Goal: Information Seeking & Learning: Find specific fact

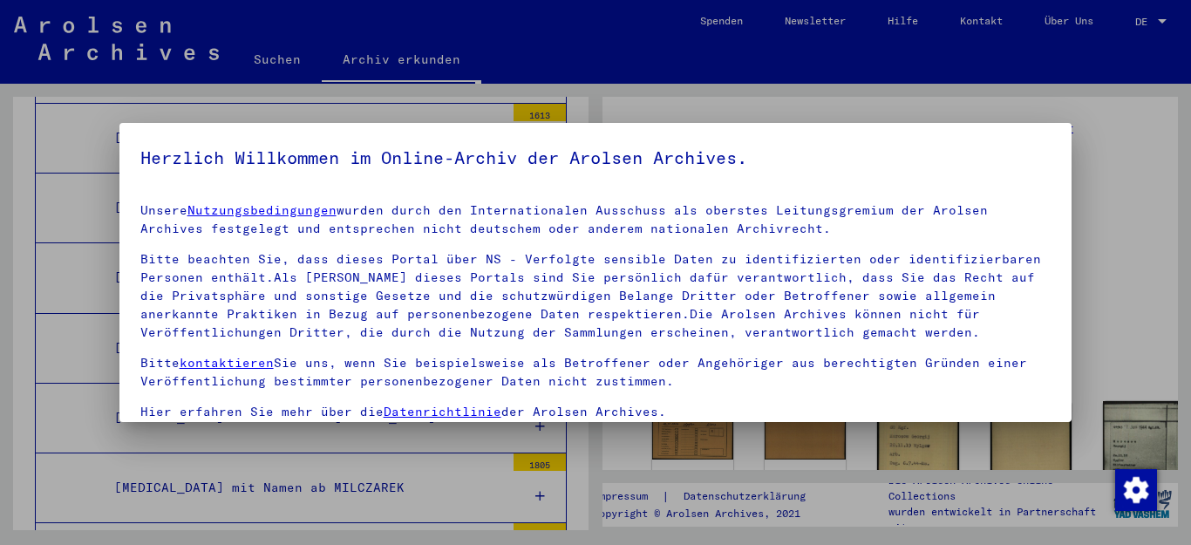
scroll to position [141, 0]
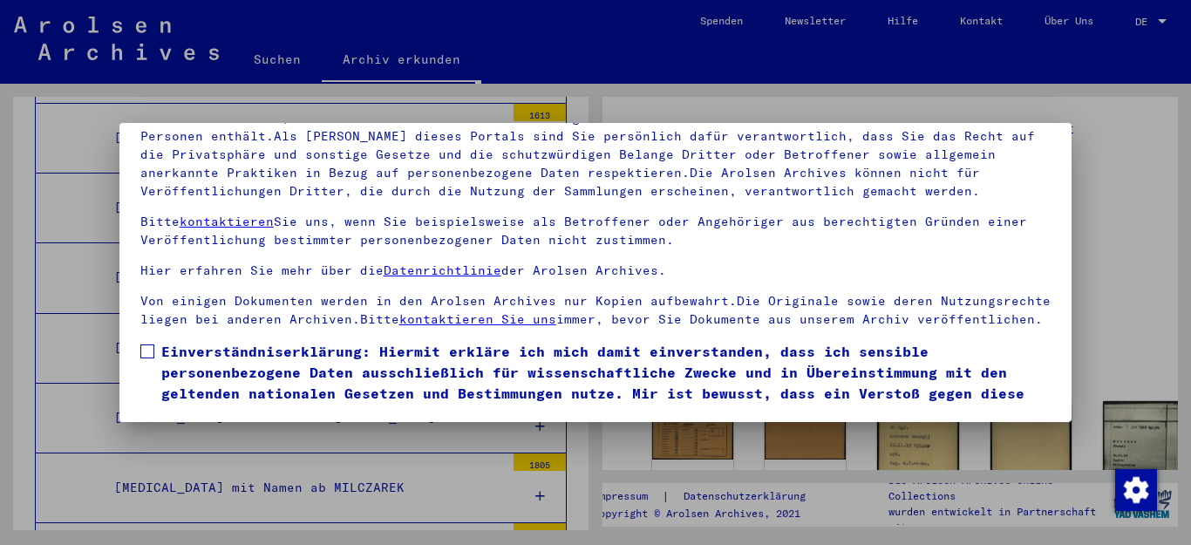
click at [145, 358] on span at bounding box center [147, 351] width 14 height 14
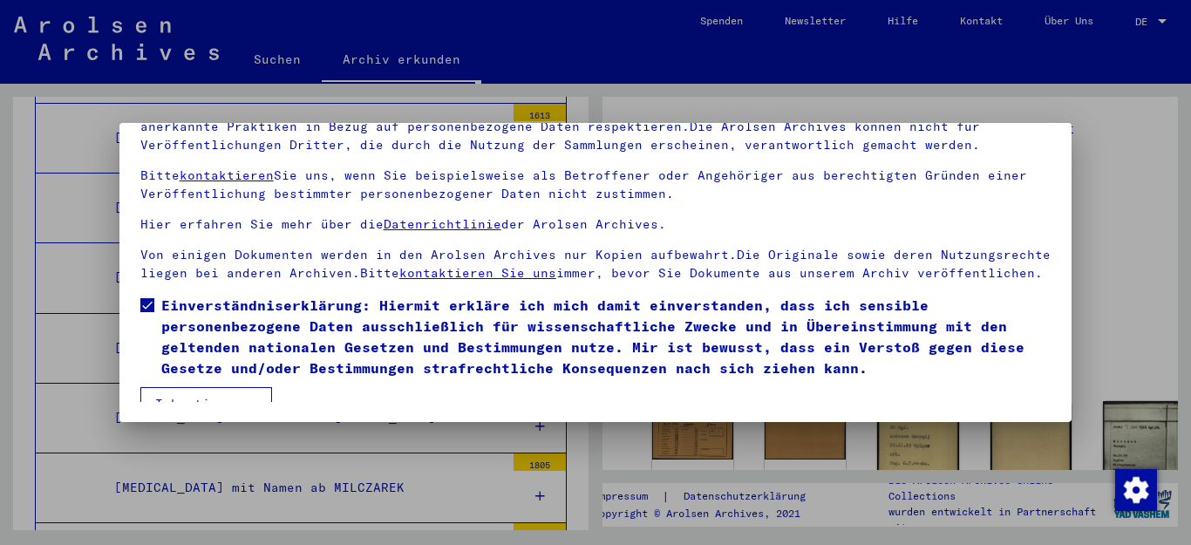
scroll to position [83, 0]
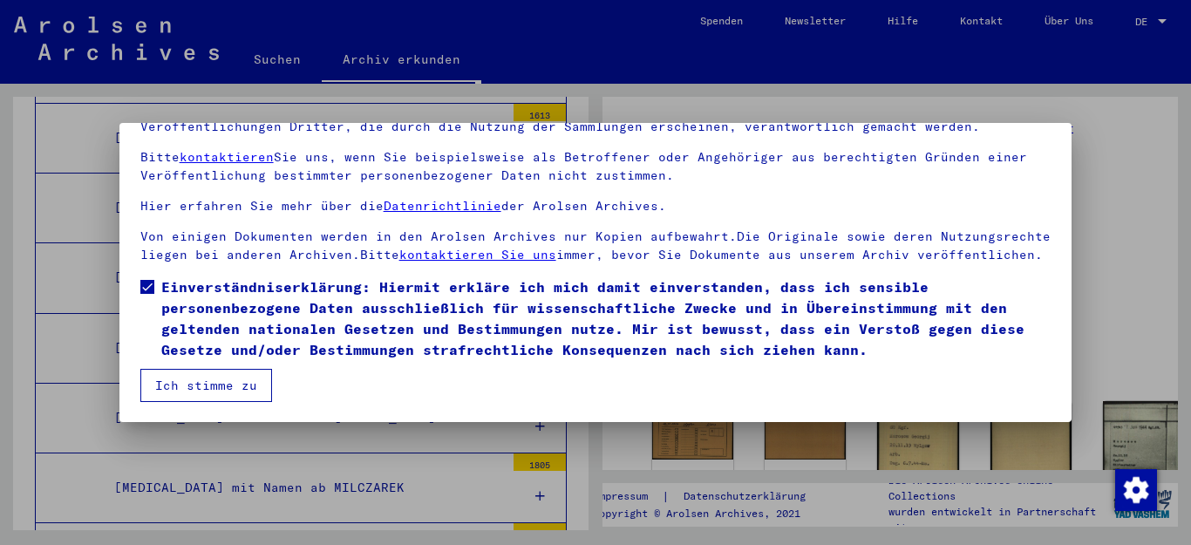
click at [219, 383] on button "Ich stimme zu" at bounding box center [206, 385] width 132 height 33
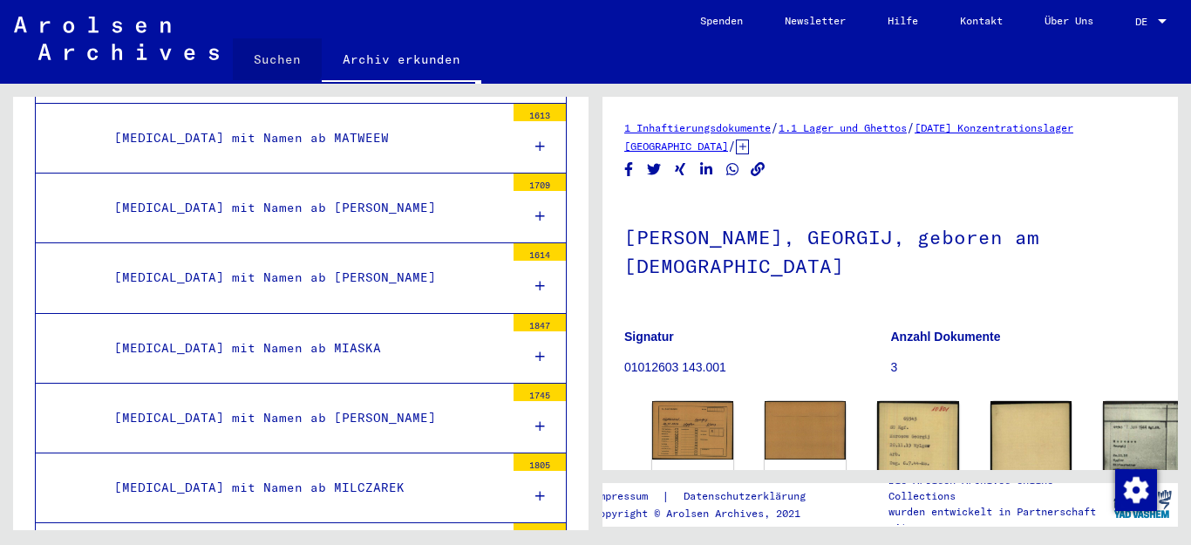
click at [273, 55] on link "Suchen" at bounding box center [277, 59] width 89 height 42
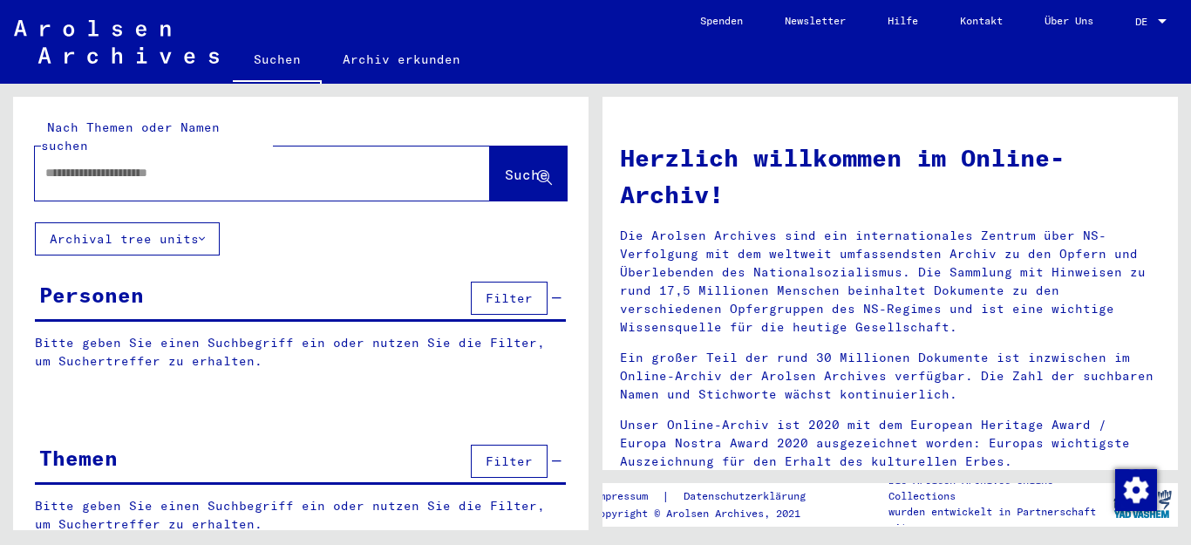
click at [240, 164] on input "text" at bounding box center [241, 173] width 392 height 18
type input "******"
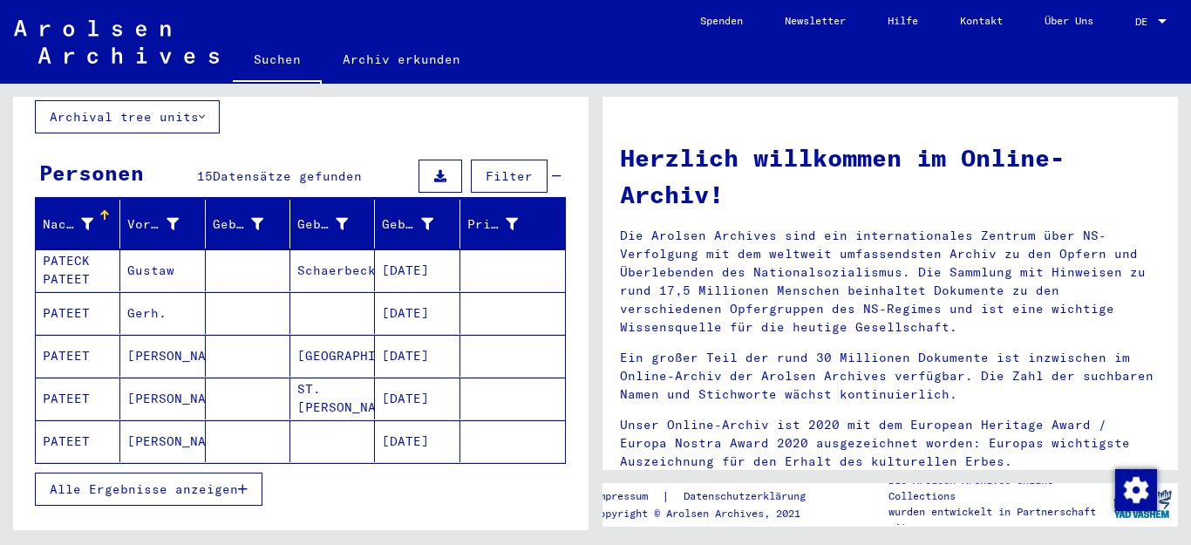
scroll to position [144, 0]
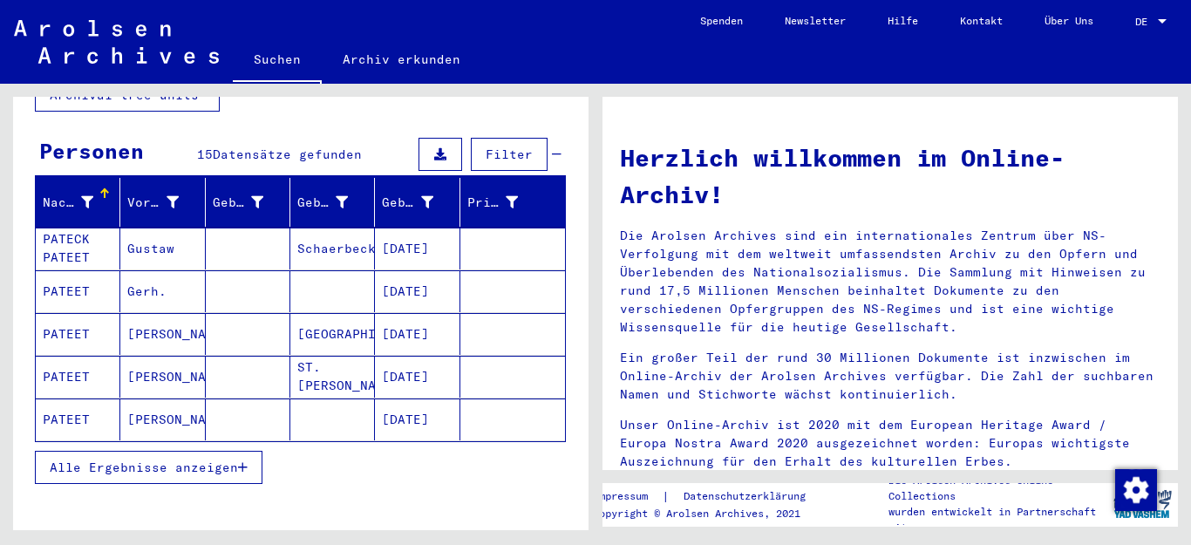
click at [201, 460] on span "Alle Ergebnisse anzeigen" at bounding box center [144, 468] width 188 height 16
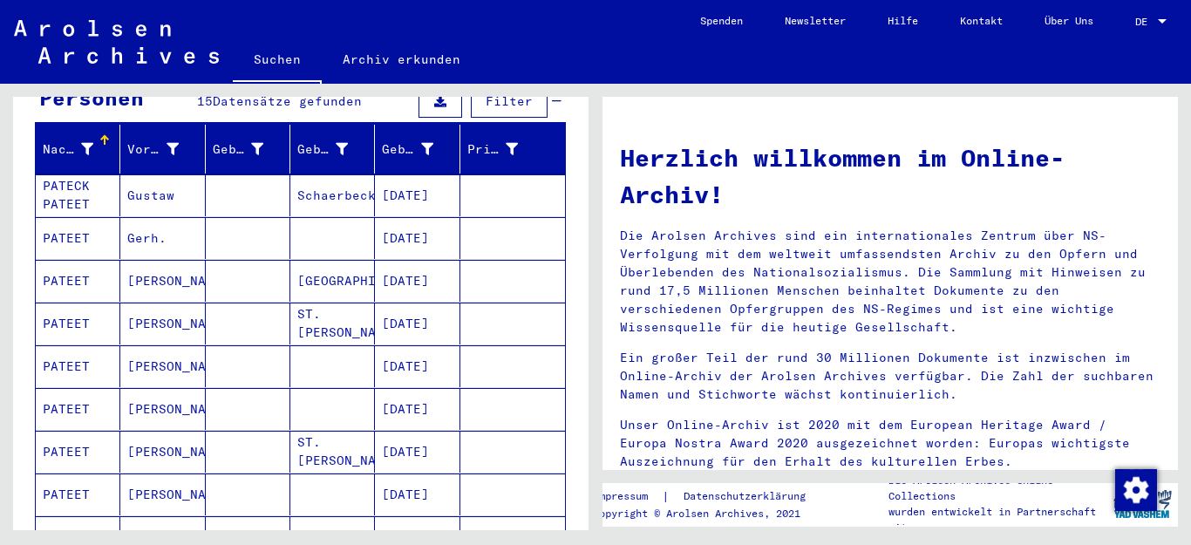
scroll to position [200, 0]
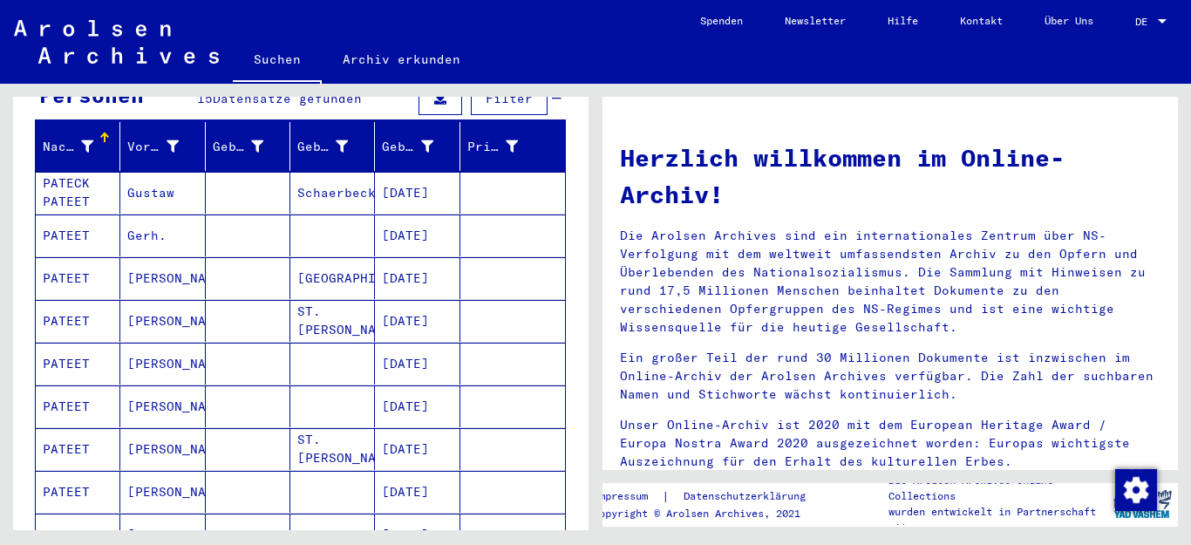
click at [147, 172] on mat-cell "Gustaw" at bounding box center [162, 193] width 85 height 42
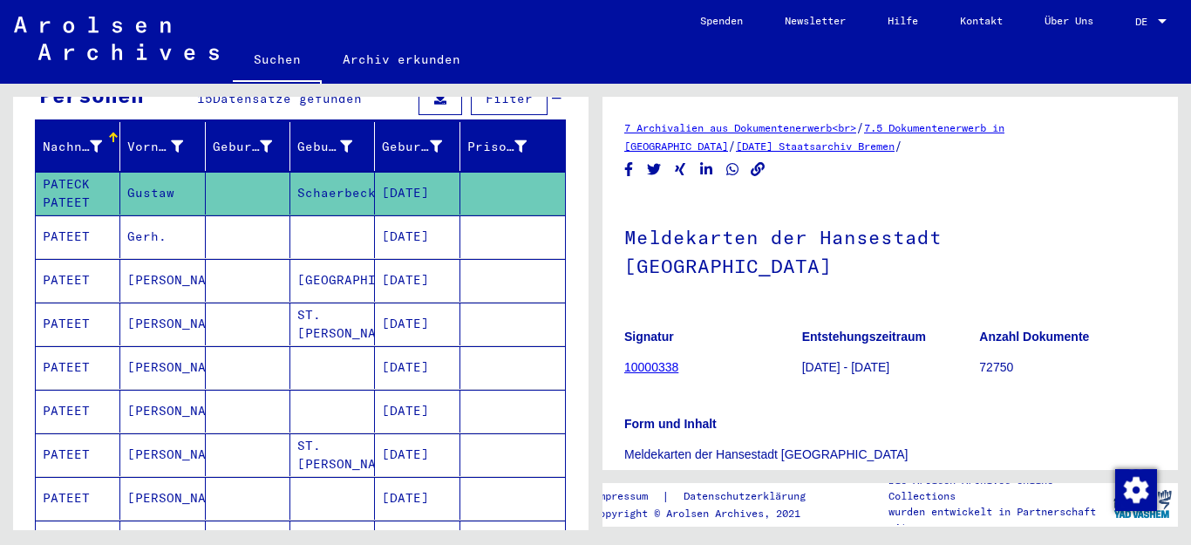
click at [131, 215] on mat-cell "Gerh." at bounding box center [162, 236] width 85 height 43
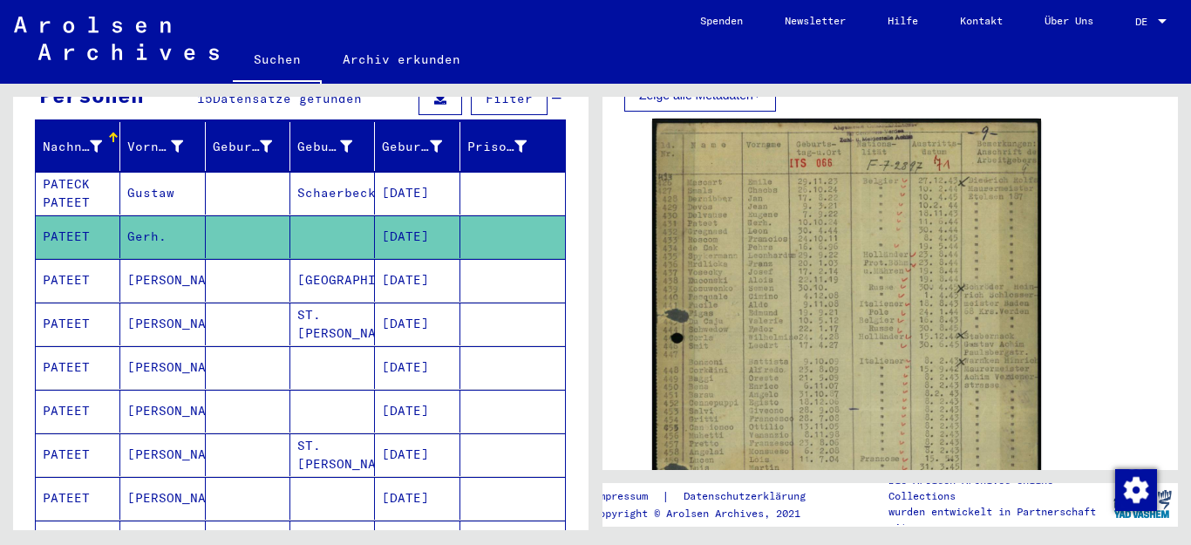
scroll to position [349, 0]
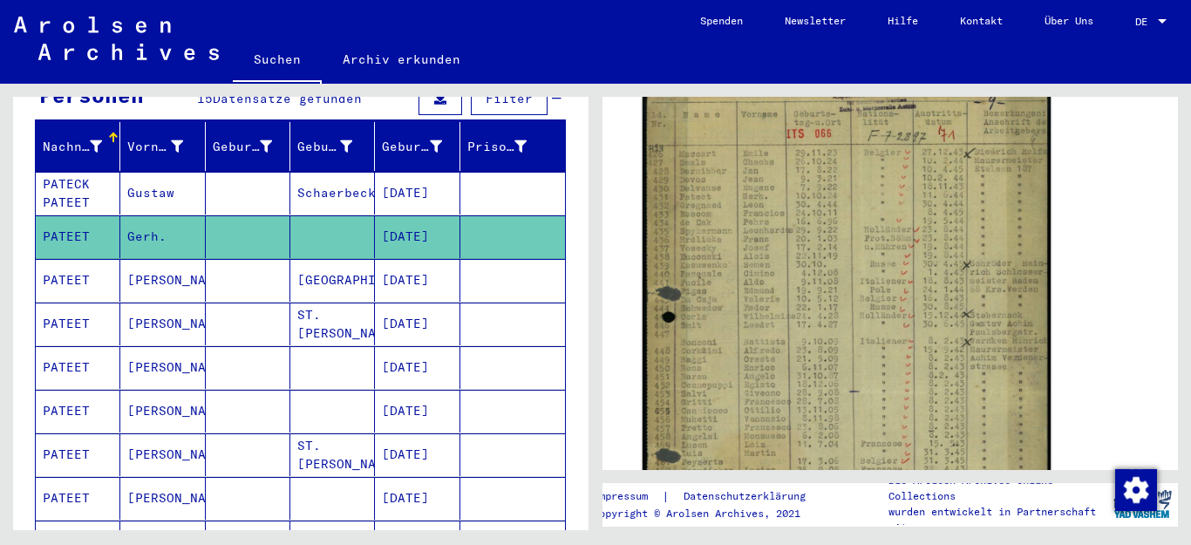
click at [833, 197] on img at bounding box center [847, 394] width 408 height 614
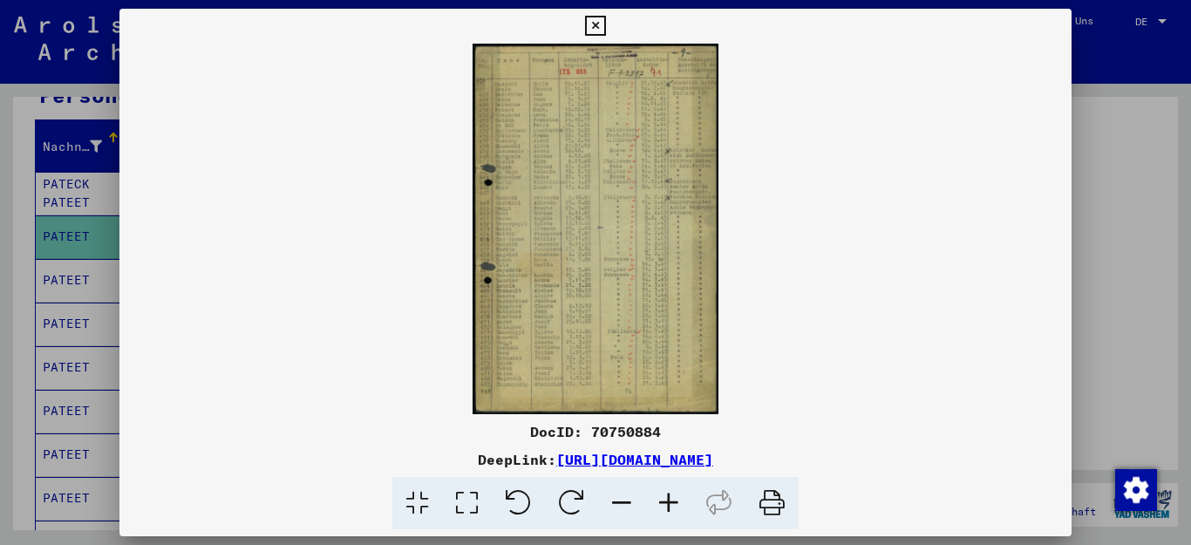
click at [663, 497] on icon at bounding box center [668, 503] width 47 height 53
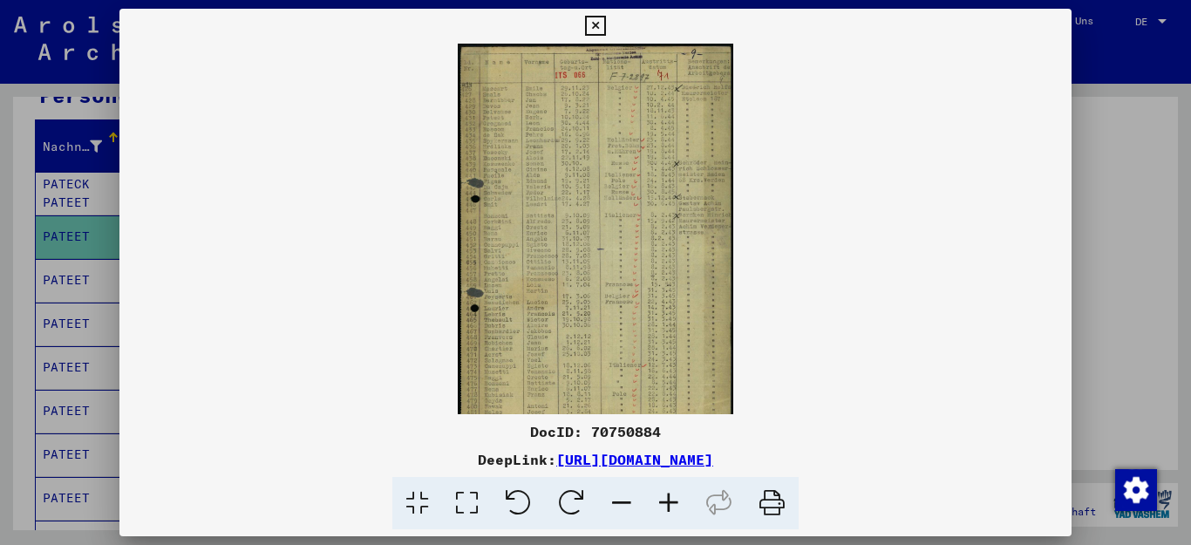
click at [663, 497] on icon at bounding box center [668, 503] width 47 height 53
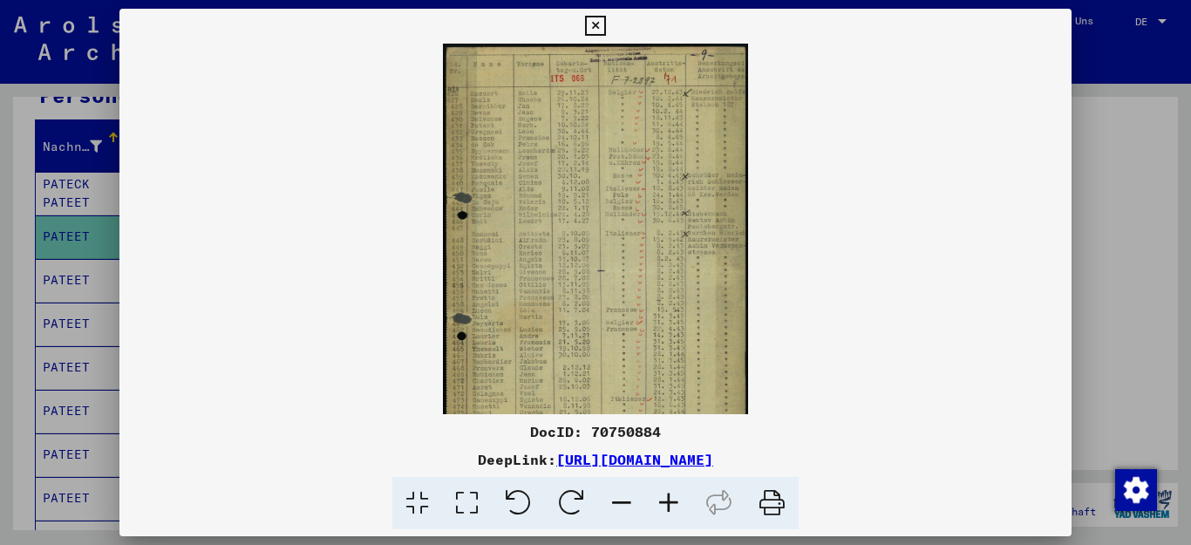
click at [663, 497] on icon at bounding box center [668, 503] width 47 height 53
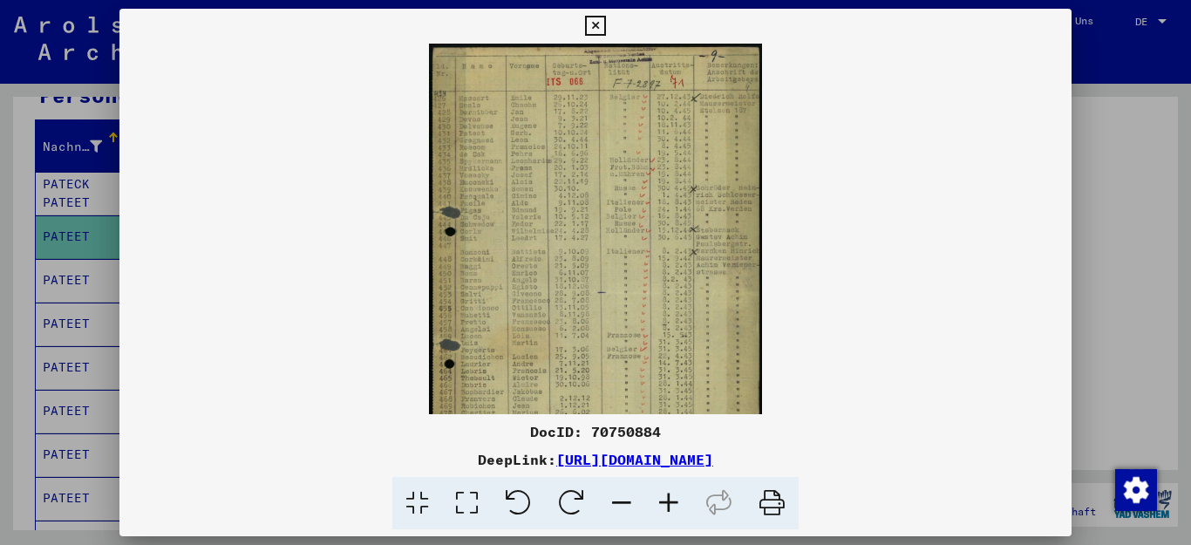
click at [663, 497] on icon at bounding box center [668, 503] width 47 height 53
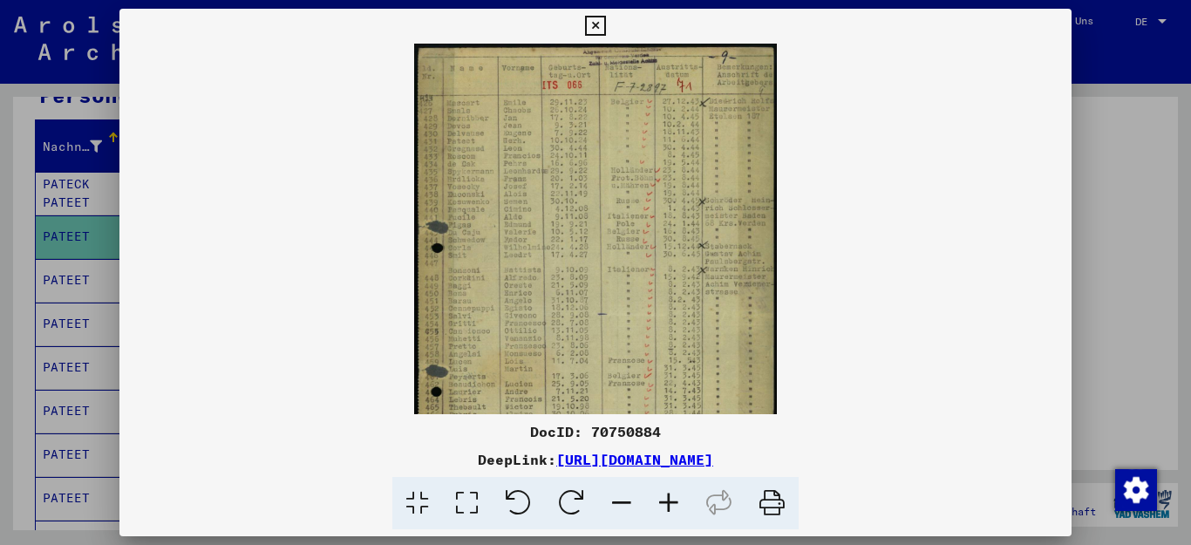
click at [663, 497] on icon at bounding box center [668, 503] width 47 height 53
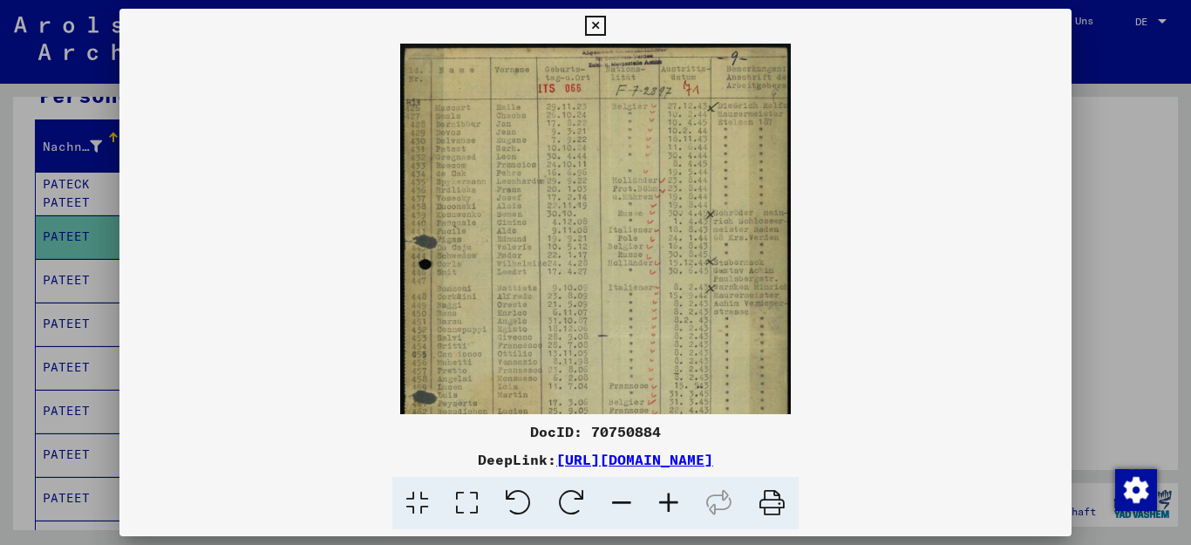
click at [663, 497] on icon at bounding box center [668, 503] width 47 height 53
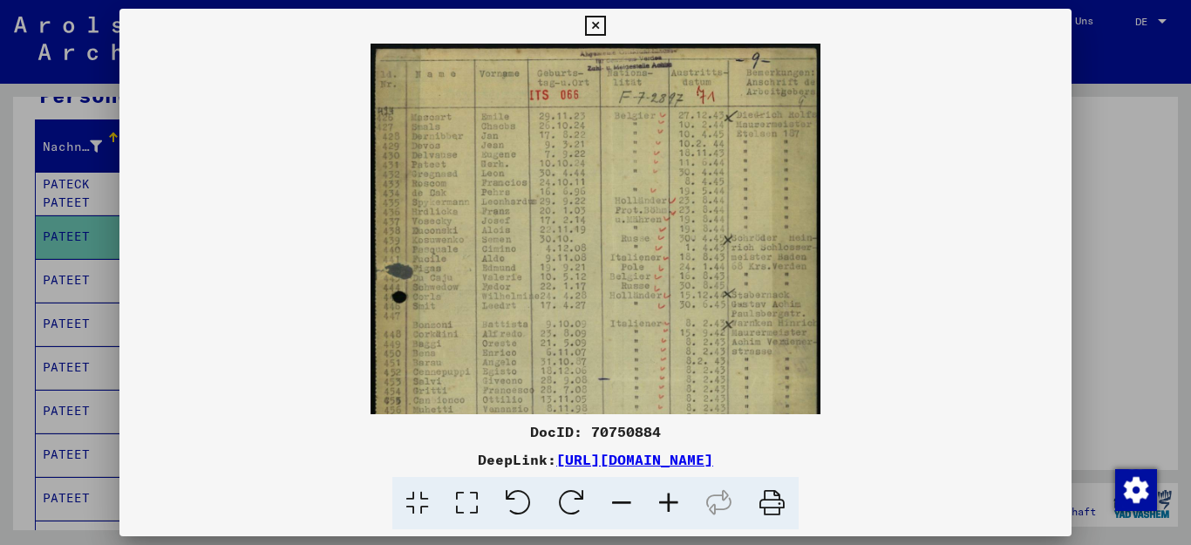
click at [663, 497] on icon at bounding box center [668, 503] width 47 height 53
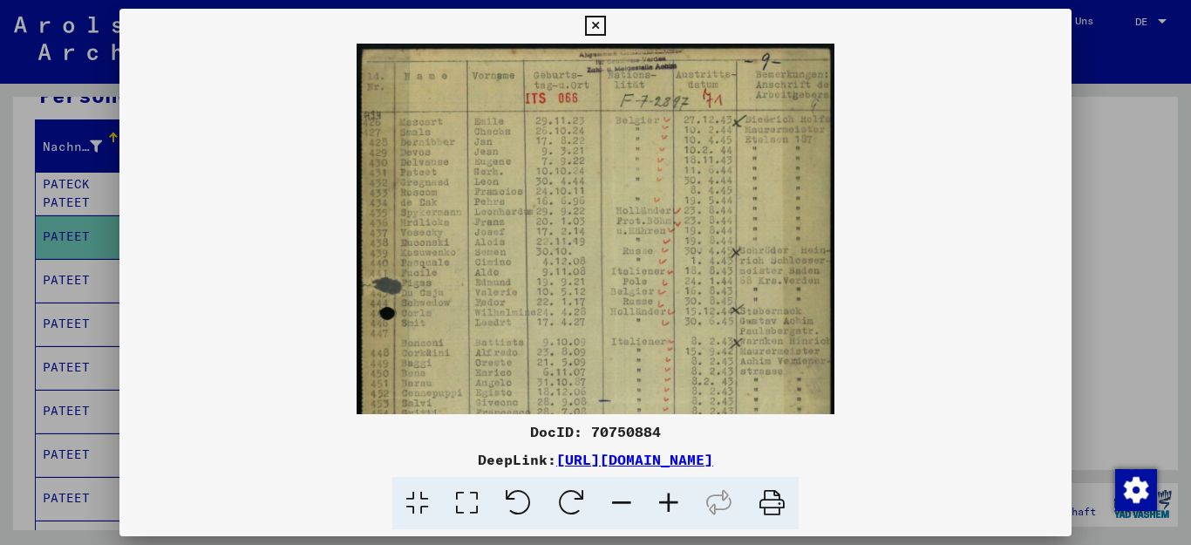
click at [663, 497] on icon at bounding box center [668, 503] width 47 height 53
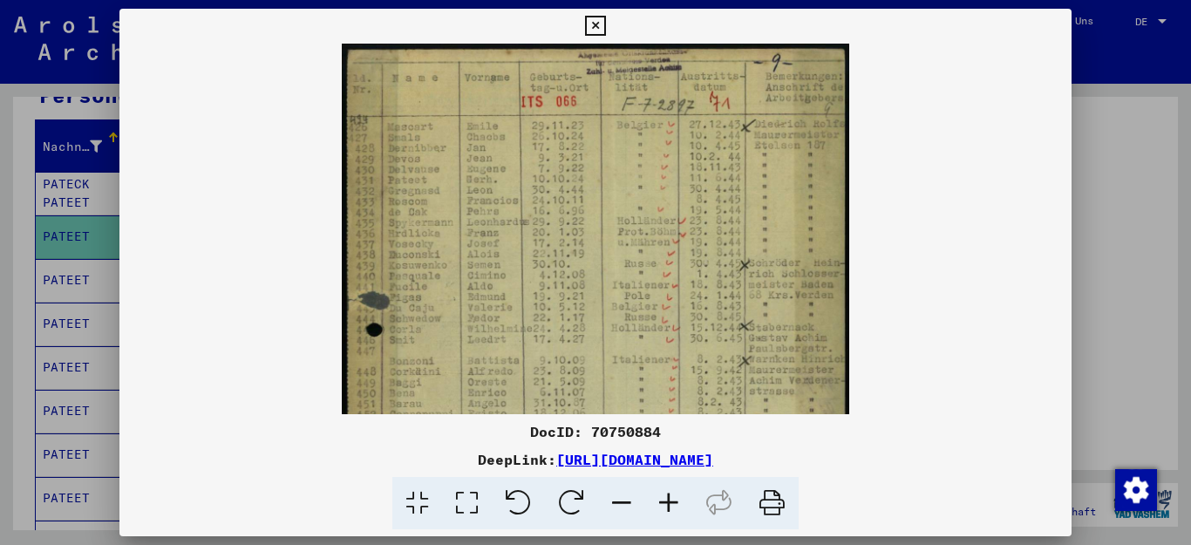
click at [663, 497] on icon at bounding box center [668, 503] width 47 height 53
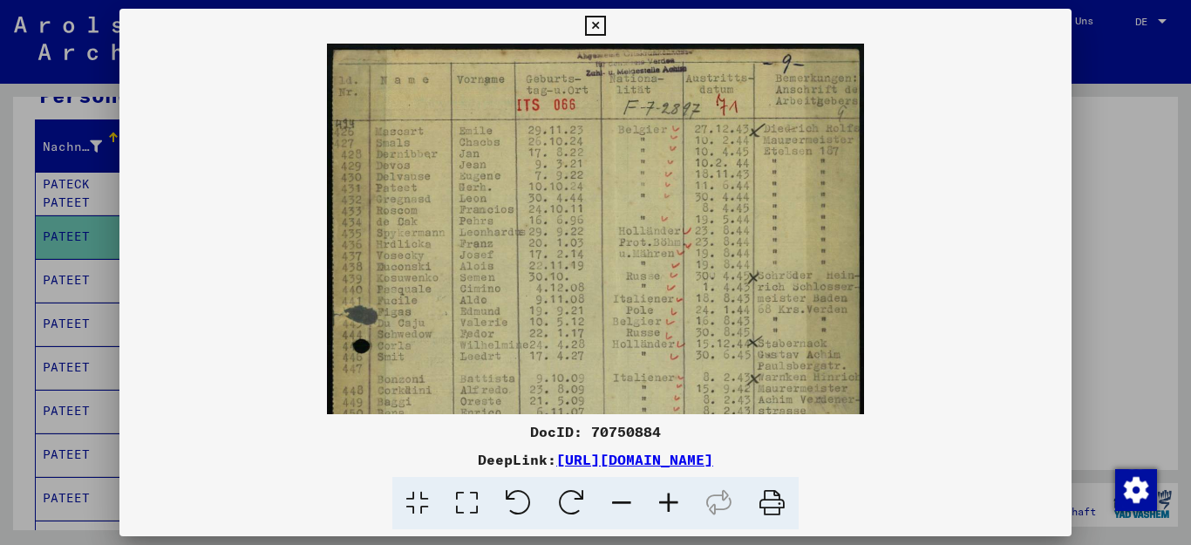
click at [663, 497] on icon at bounding box center [668, 503] width 47 height 53
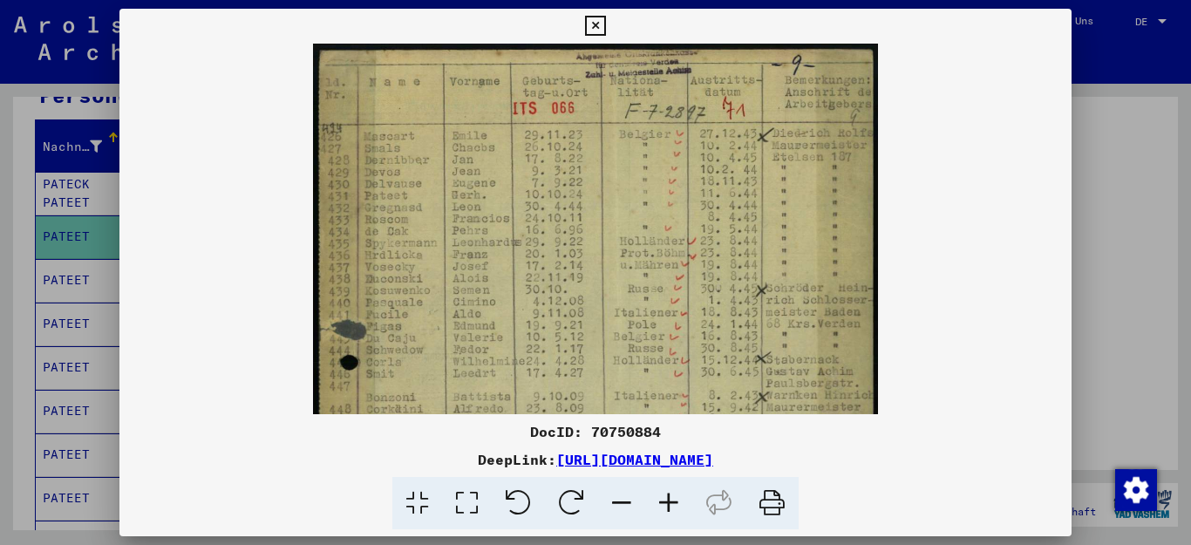
click at [663, 497] on icon at bounding box center [668, 503] width 47 height 53
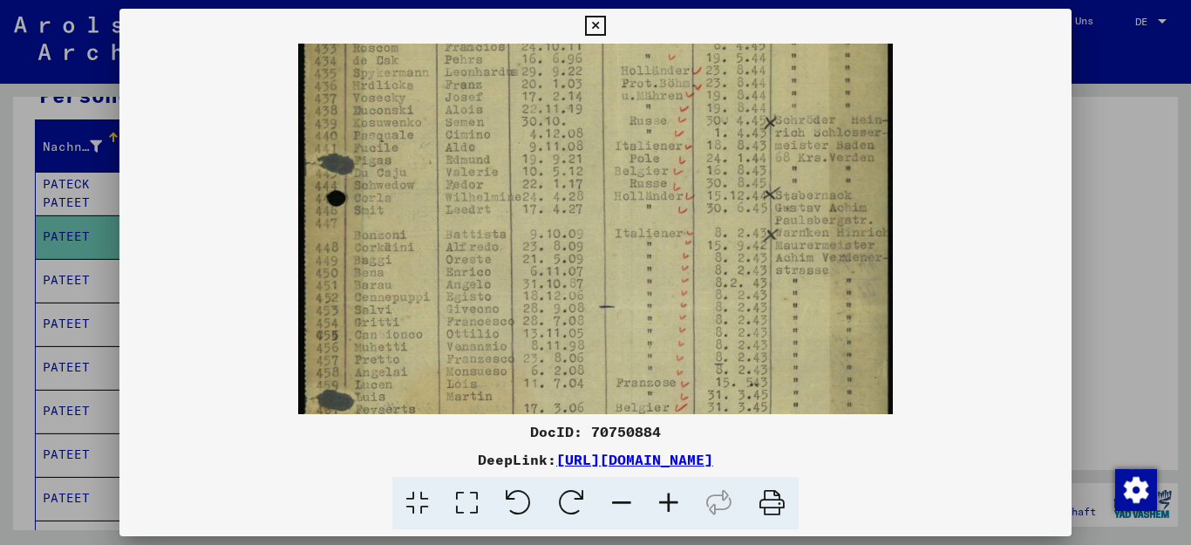
scroll to position [189, 0]
drag, startPoint x: 572, startPoint y: 319, endPoint x: 593, endPoint y: 130, distance: 190.4
click at [593, 130] on img at bounding box center [595, 301] width 595 height 894
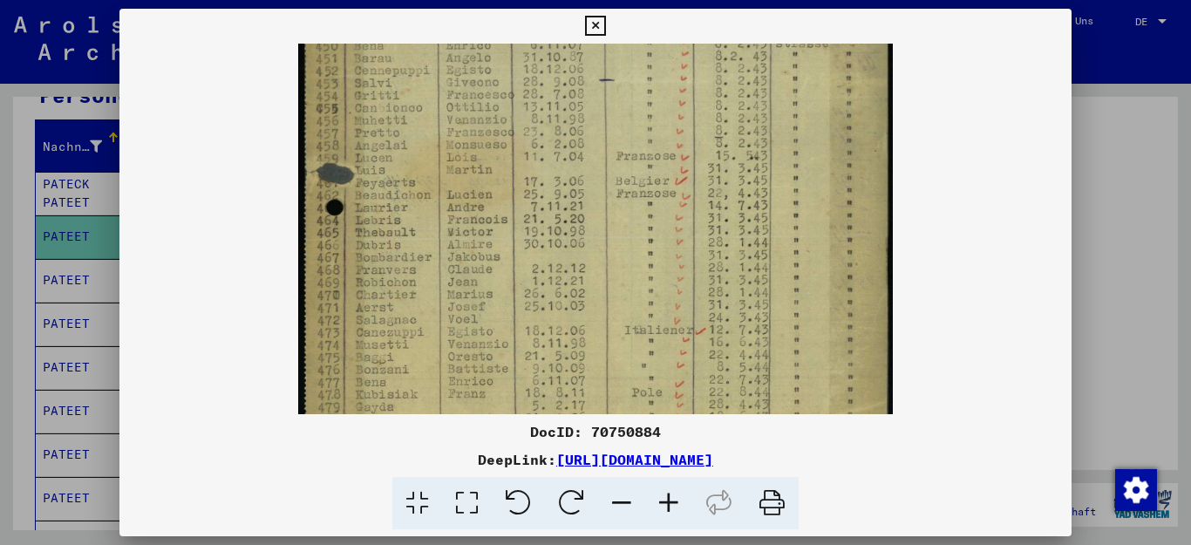
scroll to position [408, 0]
drag, startPoint x: 552, startPoint y: 263, endPoint x: 574, endPoint y: 126, distance: 139.5
click at [574, 126] on img at bounding box center [595, 82] width 595 height 894
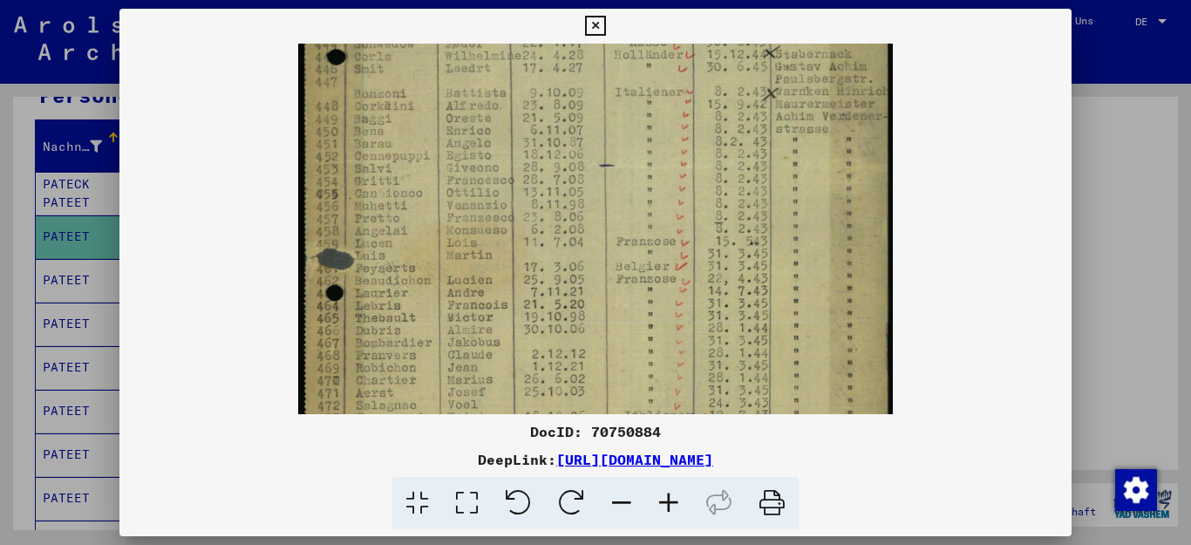
scroll to position [310, 0]
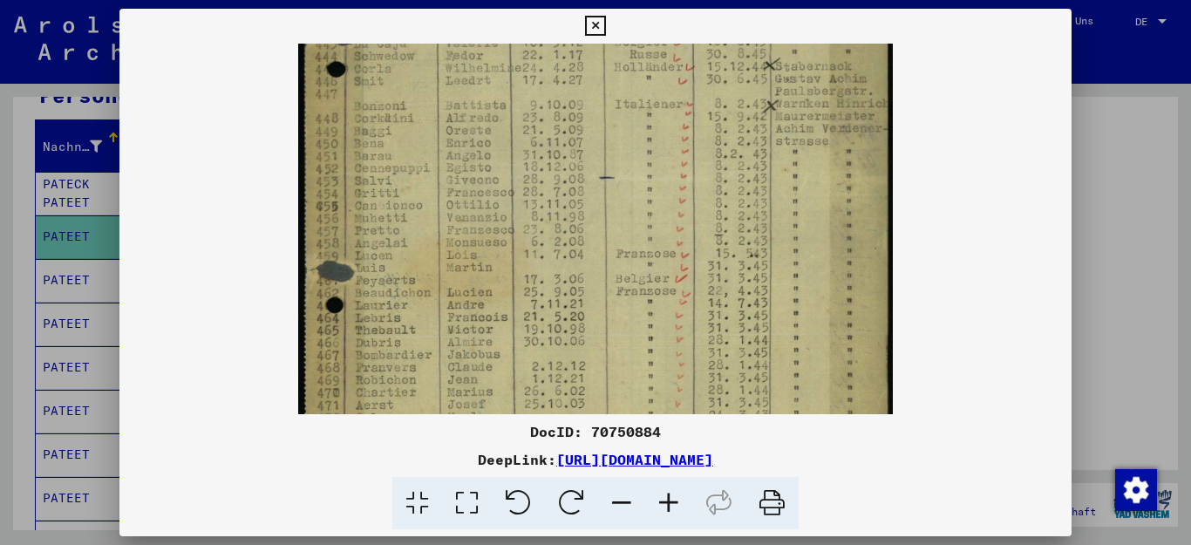
drag, startPoint x: 528, startPoint y: 318, endPoint x: 552, endPoint y: 362, distance: 49.6
click at [552, 362] on img at bounding box center [595, 181] width 595 height 894
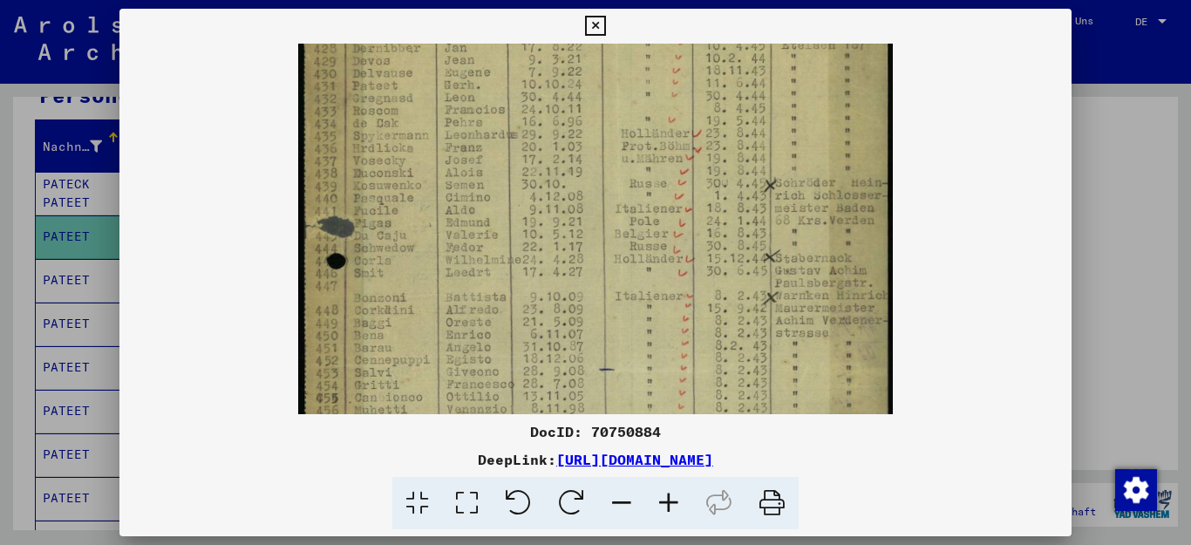
scroll to position [113, 0]
drag, startPoint x: 526, startPoint y: 92, endPoint x: 507, endPoint y: 289, distance: 197.1
click at [507, 289] on img at bounding box center [595, 377] width 595 height 894
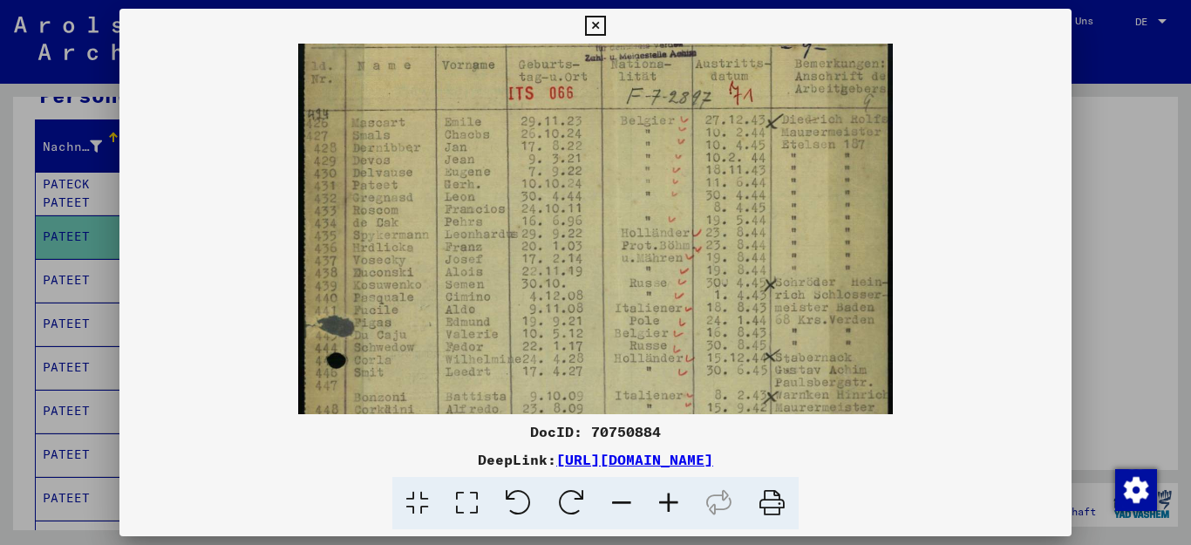
scroll to position [0, 0]
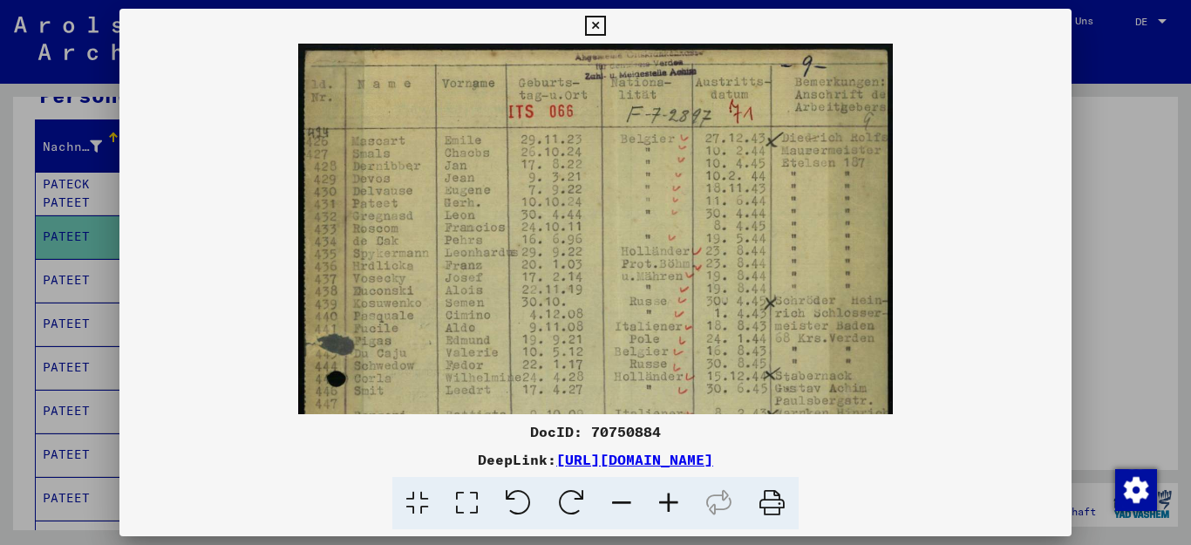
drag, startPoint x: 528, startPoint y: 63, endPoint x: 514, endPoint y: 192, distance: 129.8
click at [514, 192] on img at bounding box center [595, 491] width 595 height 894
click at [605, 22] on icon at bounding box center [595, 26] width 20 height 21
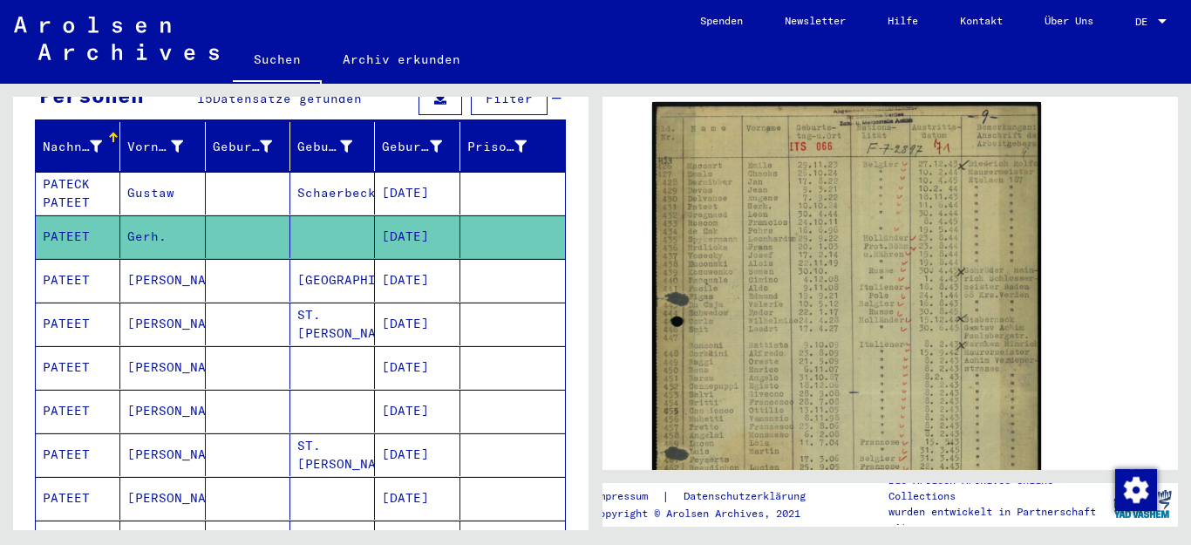
click at [143, 173] on mat-cell "Gustaw" at bounding box center [162, 193] width 85 height 43
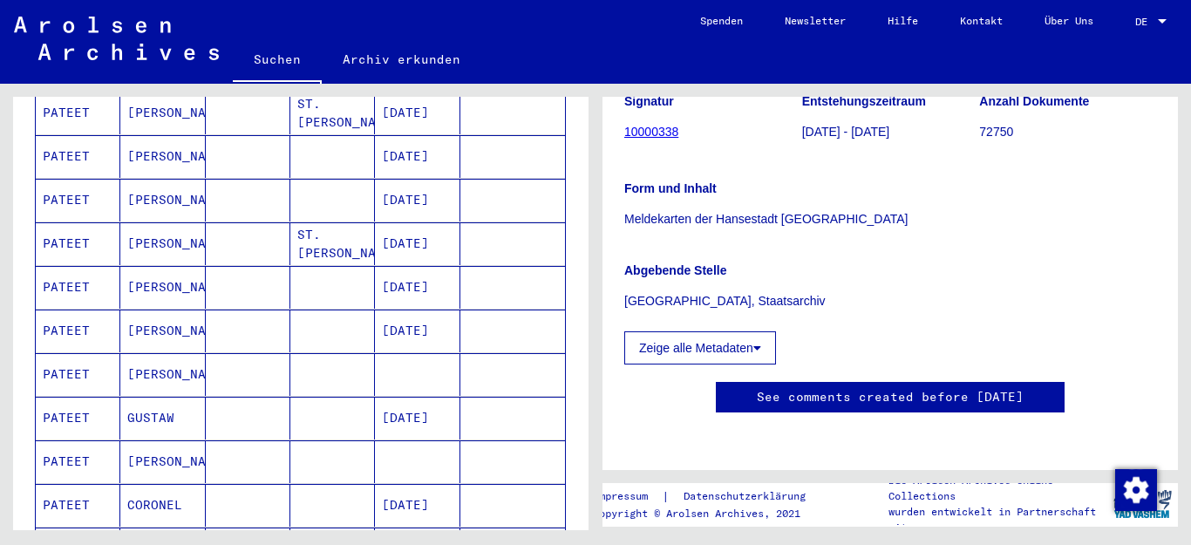
scroll to position [416, 0]
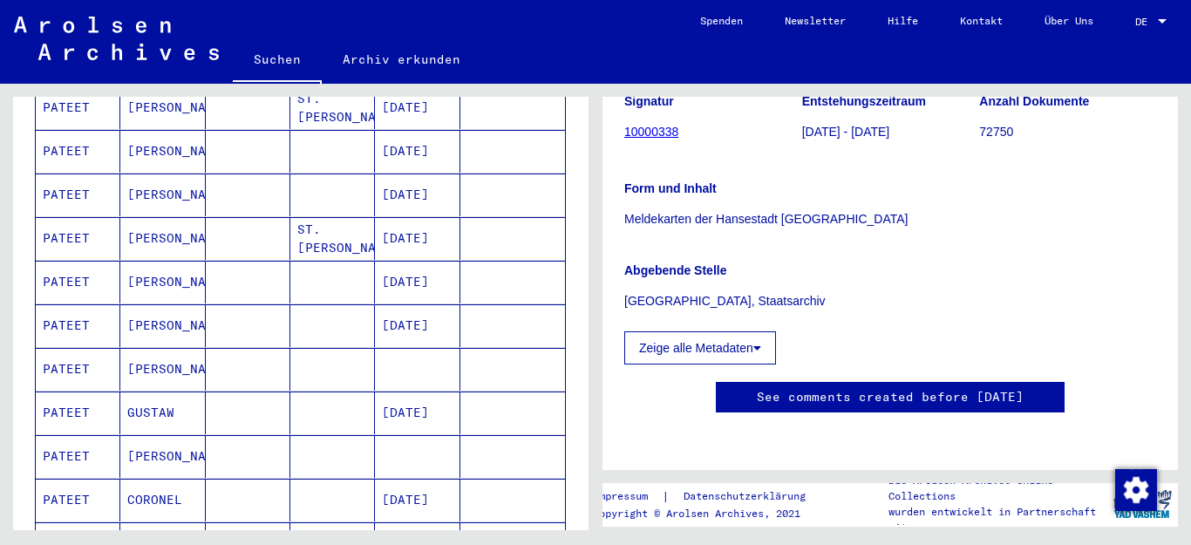
click at [158, 261] on mat-cell "[PERSON_NAME]" at bounding box center [162, 282] width 85 height 43
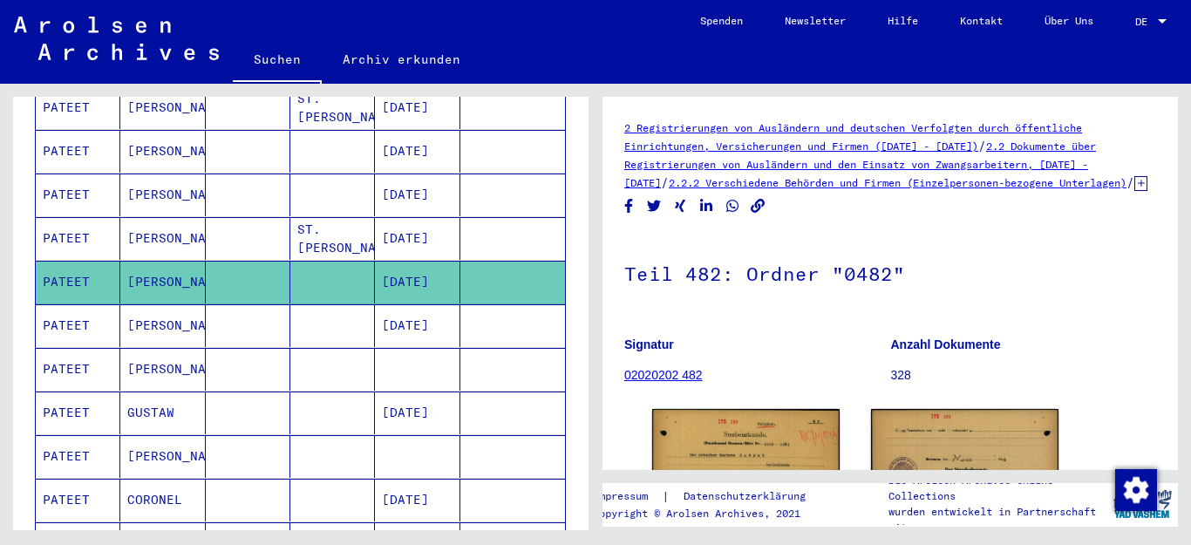
scroll to position [174, 0]
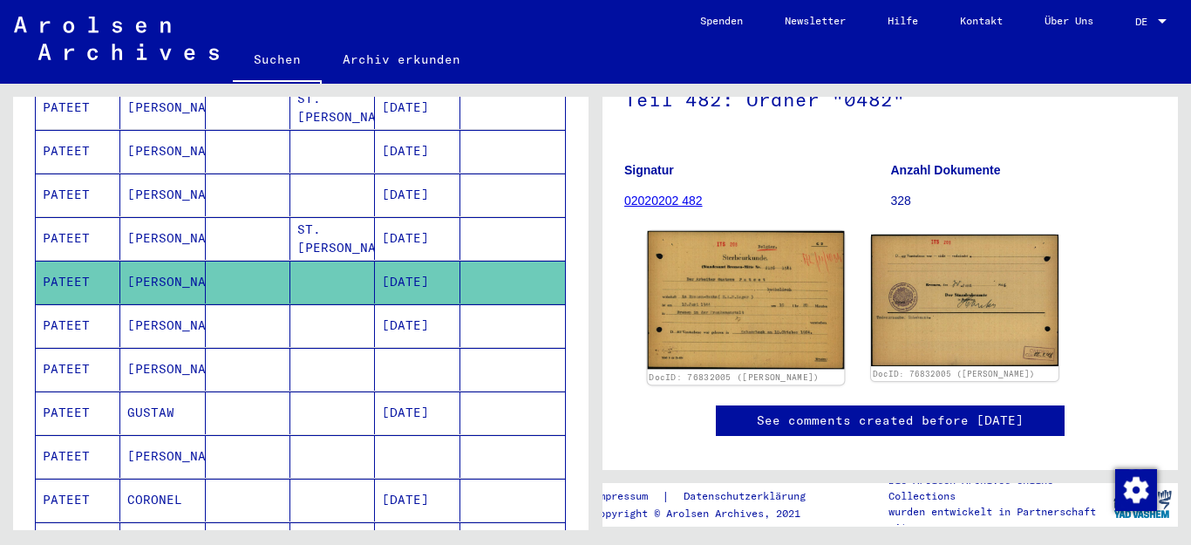
click at [723, 288] on img at bounding box center [746, 300] width 197 height 139
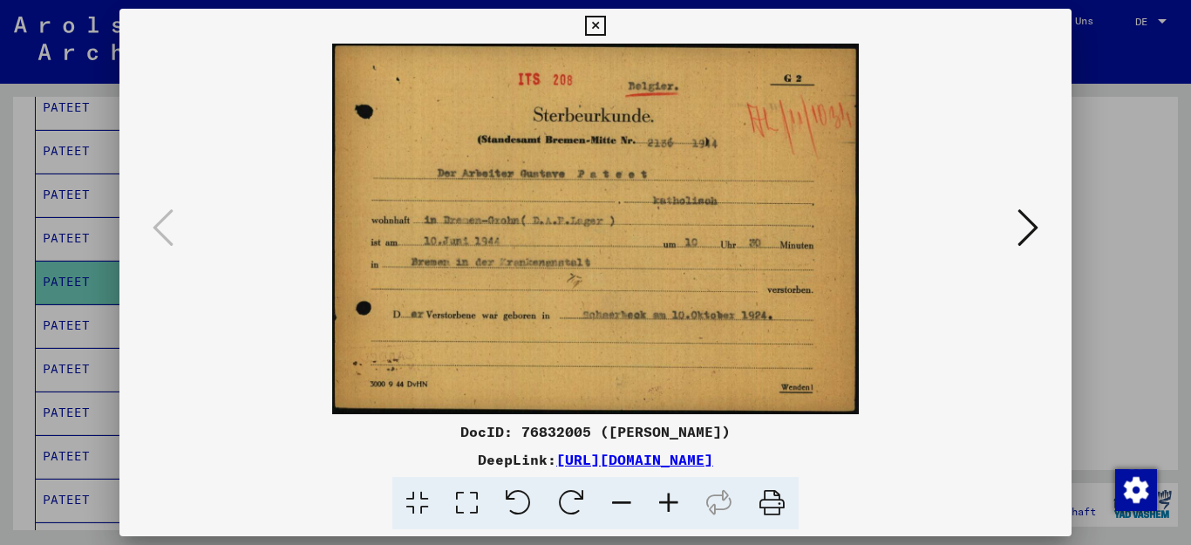
click at [668, 497] on icon at bounding box center [668, 503] width 47 height 53
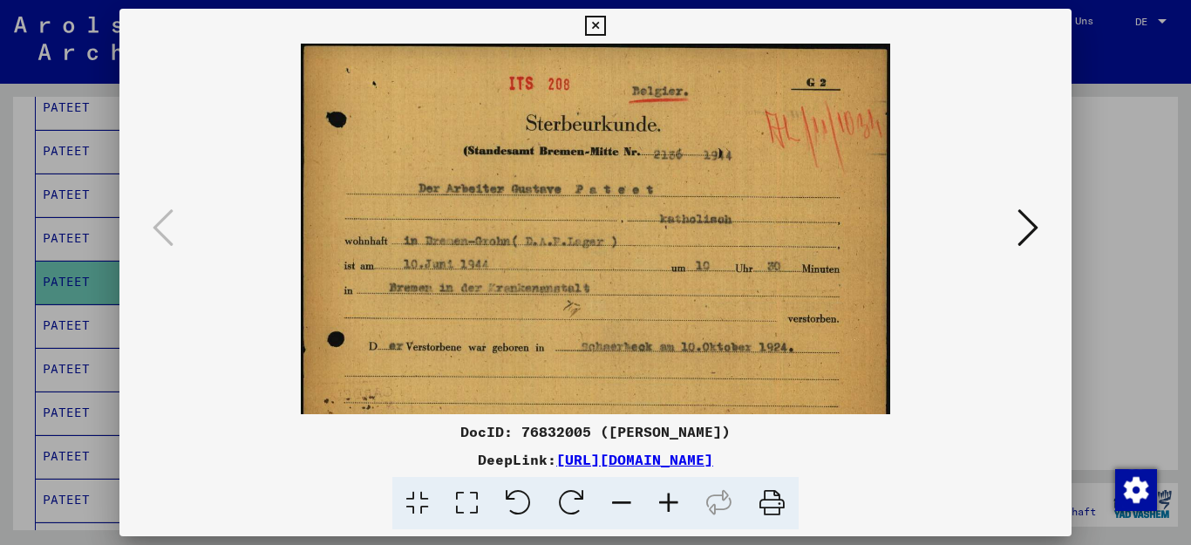
click at [668, 497] on icon at bounding box center [668, 503] width 47 height 53
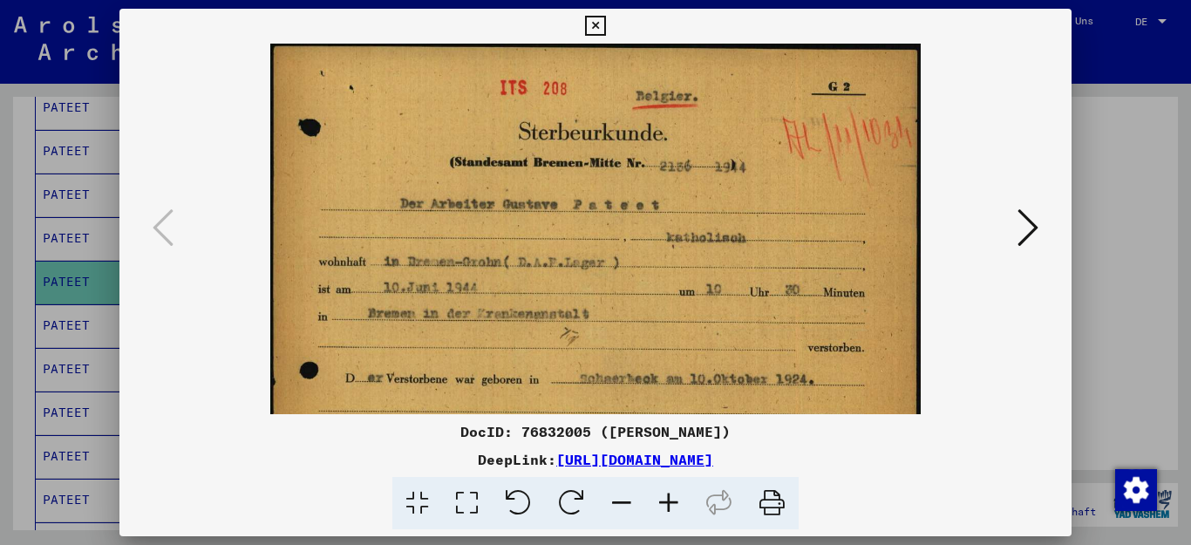
click at [668, 497] on icon at bounding box center [668, 503] width 47 height 53
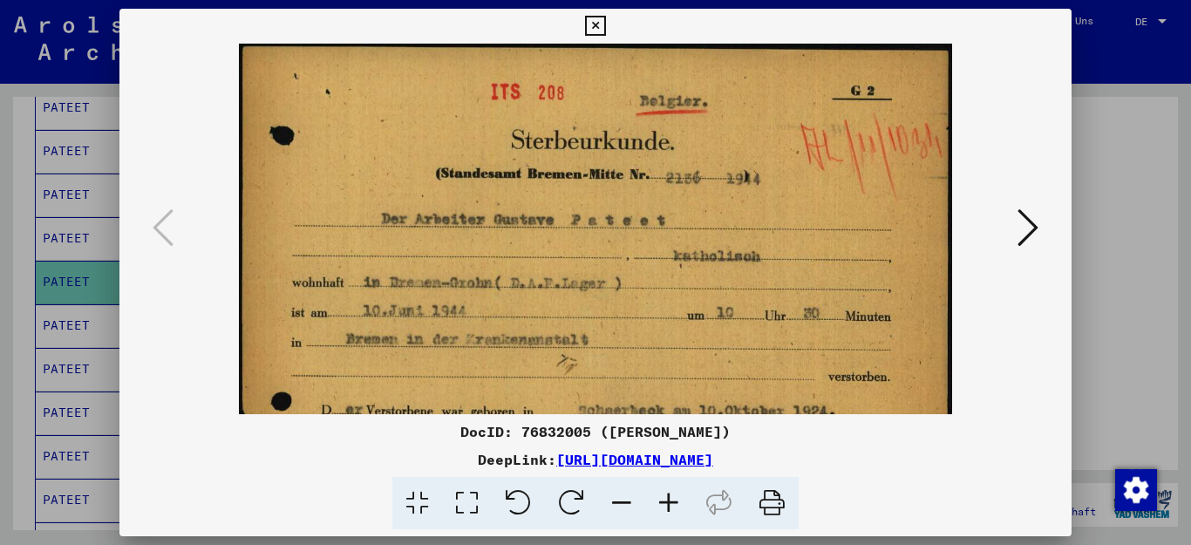
click at [668, 497] on icon at bounding box center [668, 503] width 47 height 53
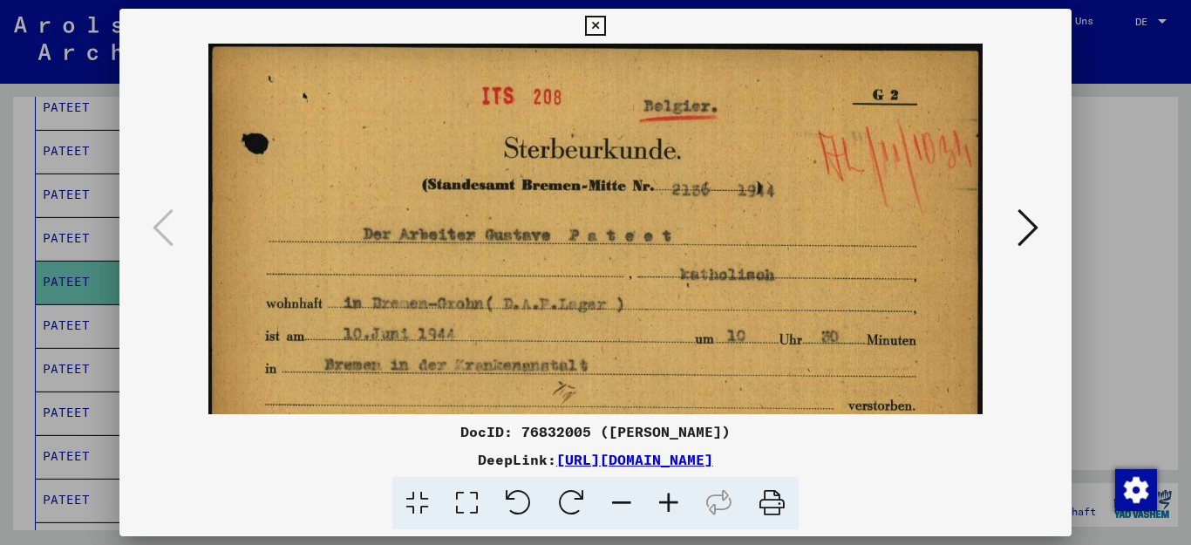
click at [668, 497] on icon at bounding box center [668, 503] width 47 height 53
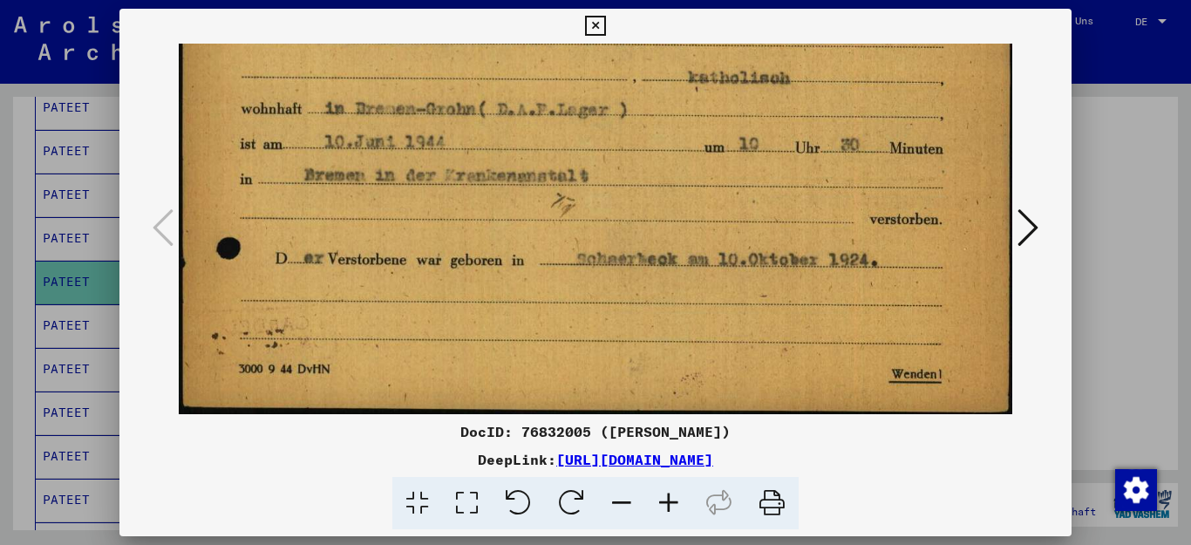
scroll to position [216, 0]
drag, startPoint x: 646, startPoint y: 371, endPoint x: 675, endPoint y: 155, distance: 218.2
click at [675, 155] on img at bounding box center [597, 121] width 837 height 589
click at [1030, 221] on icon at bounding box center [1028, 228] width 21 height 42
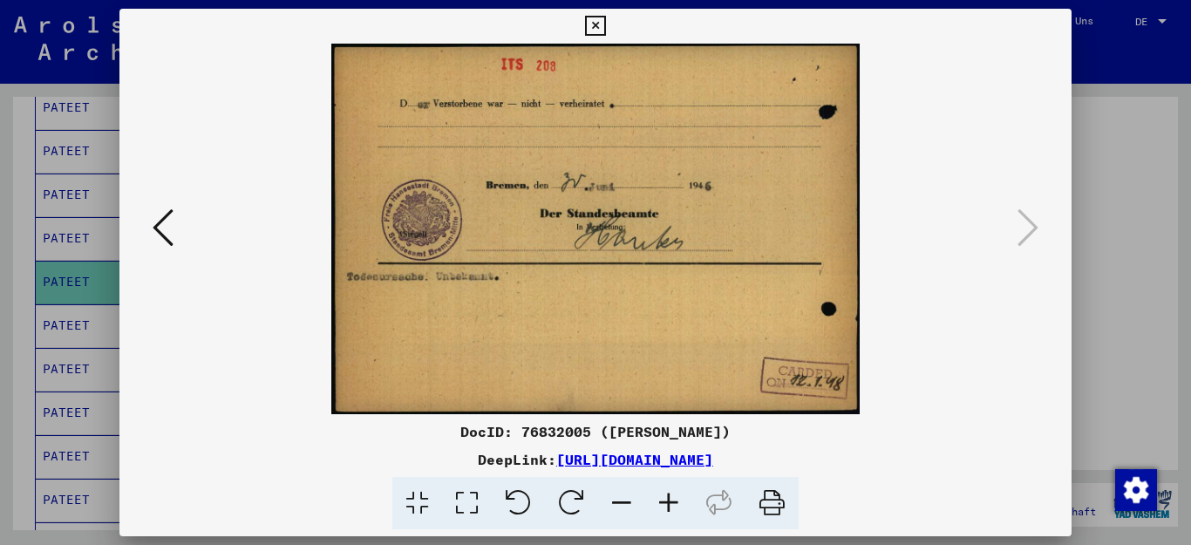
scroll to position [0, 0]
click at [1030, 220] on icon at bounding box center [1028, 228] width 21 height 42
click at [605, 25] on icon at bounding box center [595, 26] width 20 height 21
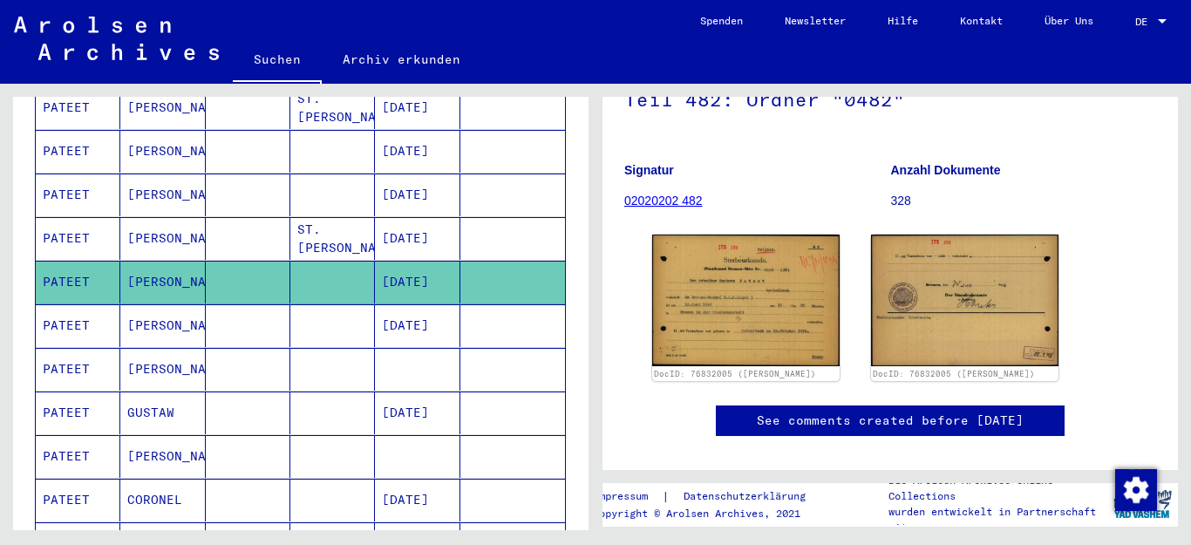
click at [141, 348] on mat-cell "[PERSON_NAME]" at bounding box center [162, 369] width 85 height 43
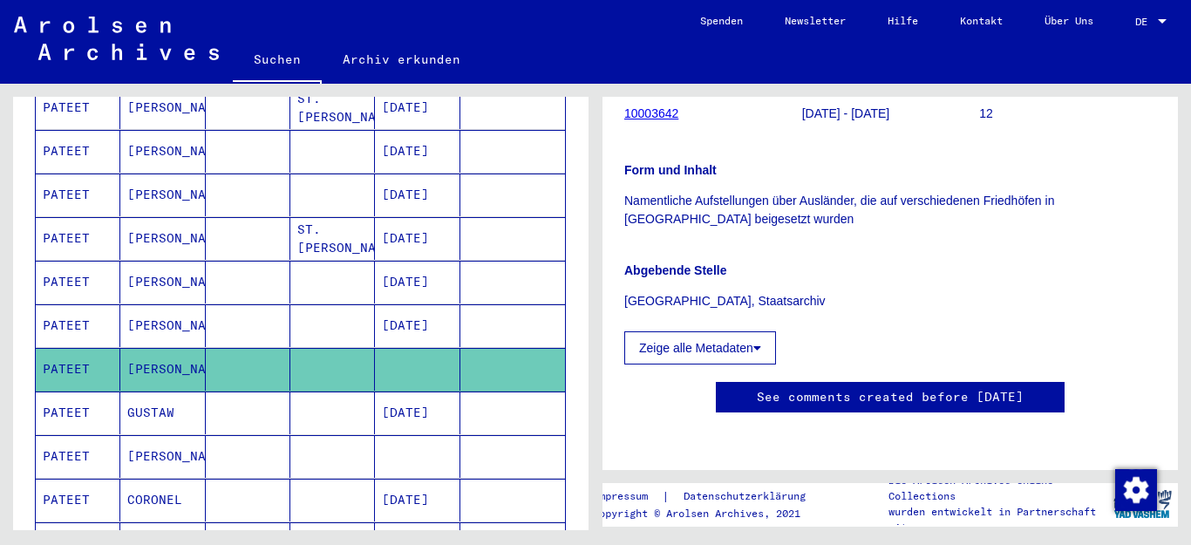
scroll to position [349, 0]
click at [138, 392] on mat-cell "GUSTAW" at bounding box center [162, 413] width 85 height 43
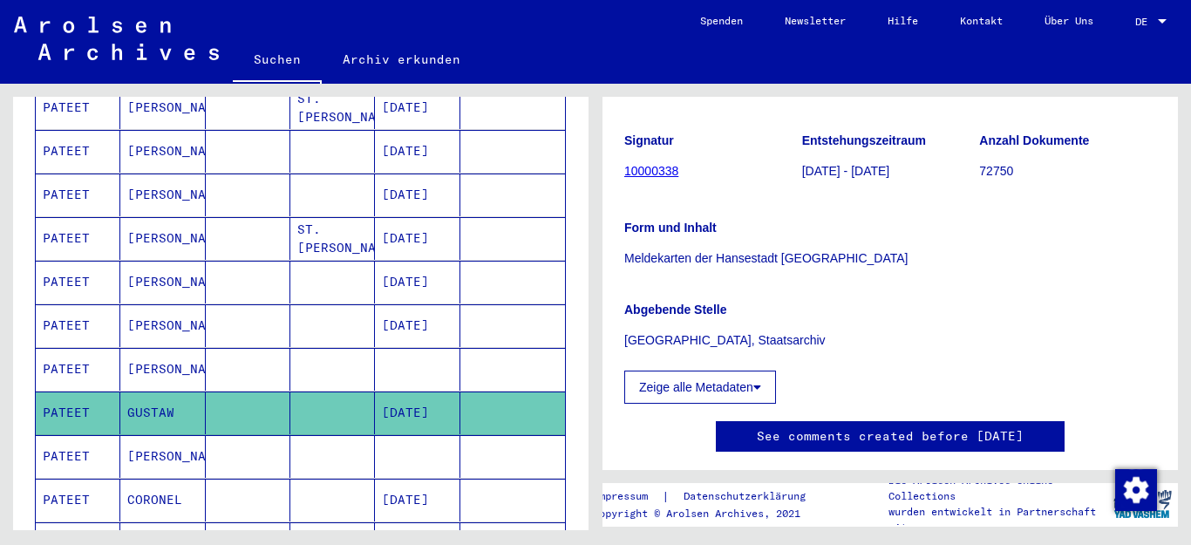
scroll to position [174, 0]
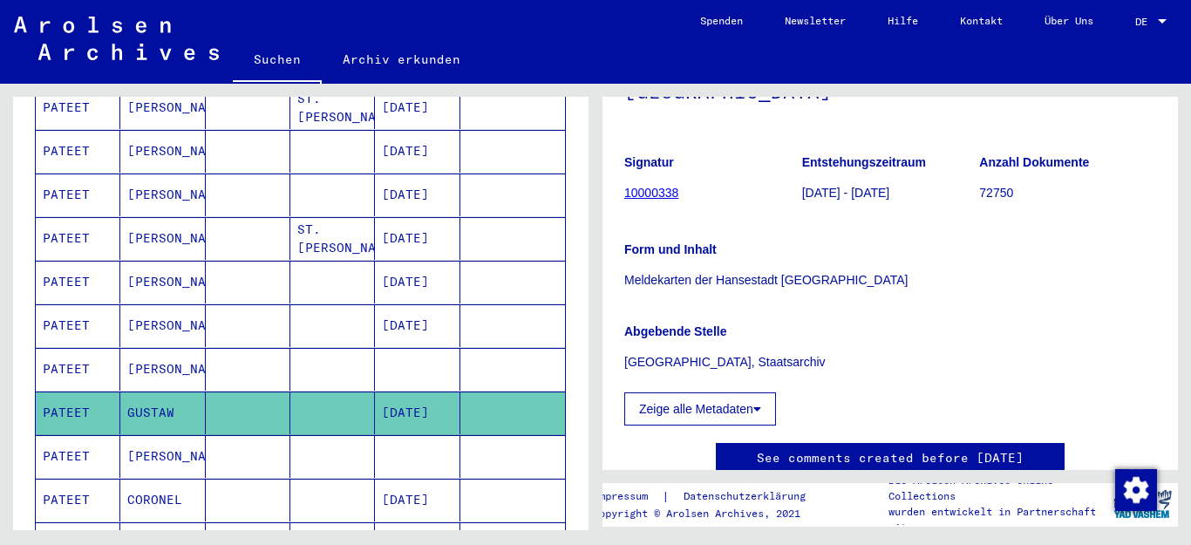
click at [140, 435] on mat-cell "[PERSON_NAME]" at bounding box center [162, 456] width 85 height 43
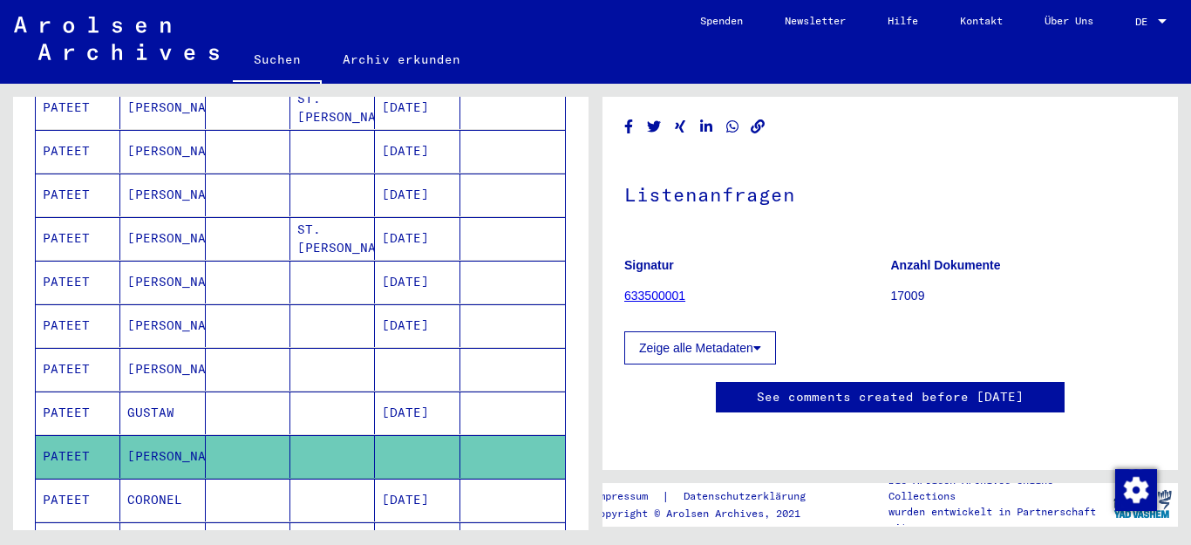
scroll to position [174, 0]
click at [760, 342] on icon at bounding box center [757, 348] width 8 height 12
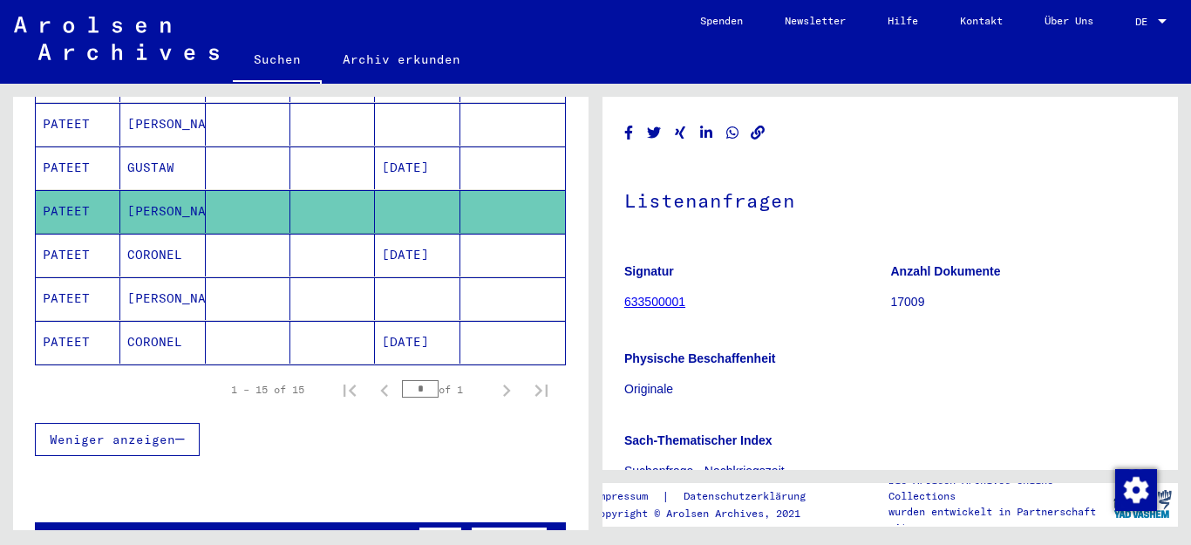
scroll to position [698, 0]
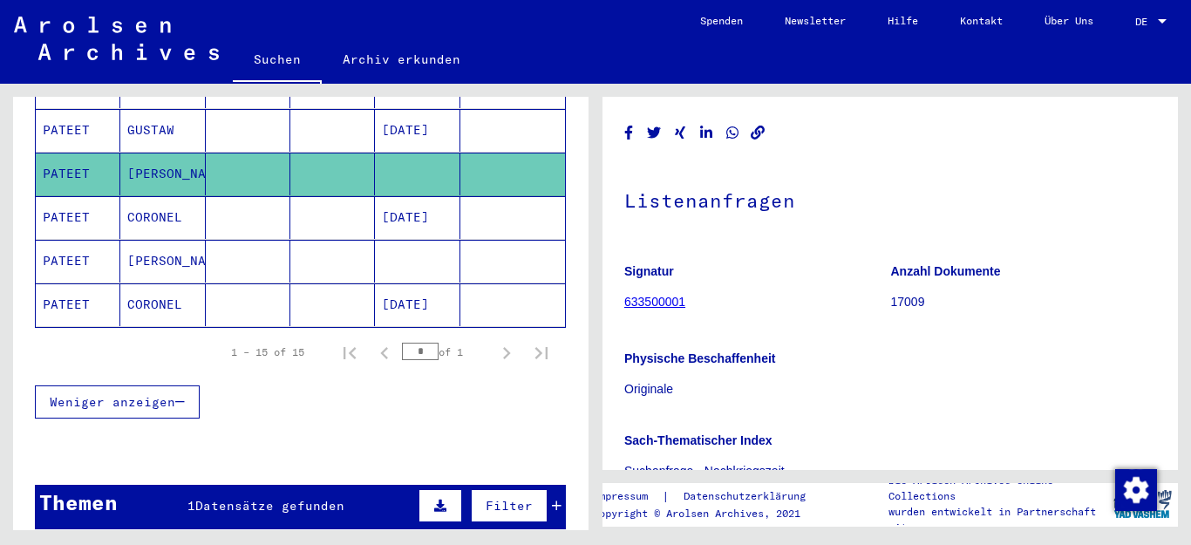
click at [150, 196] on mat-cell "CORONEL" at bounding box center [162, 217] width 85 height 43
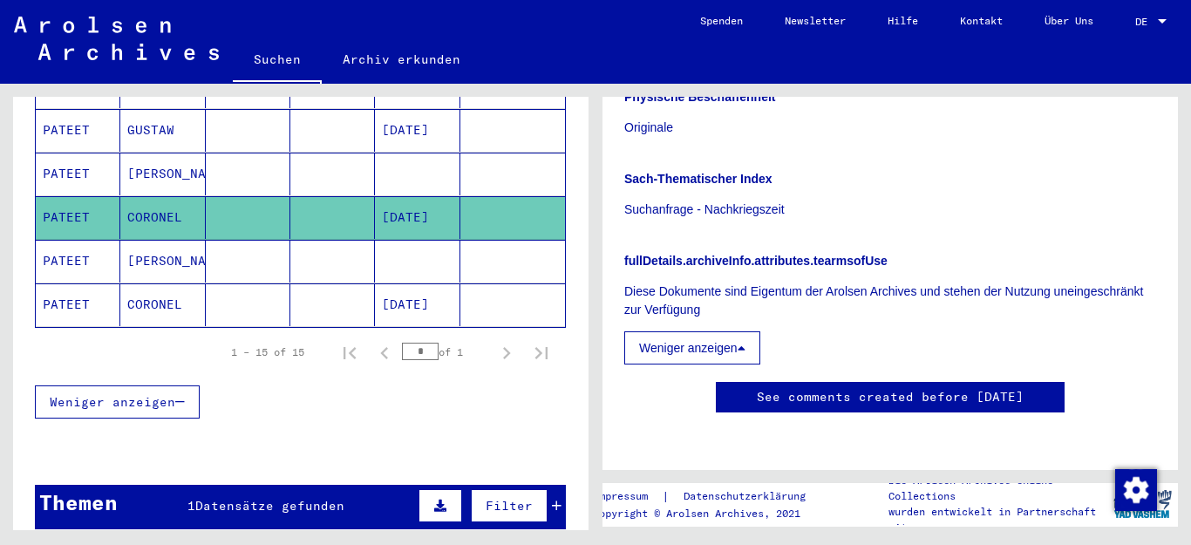
scroll to position [174, 0]
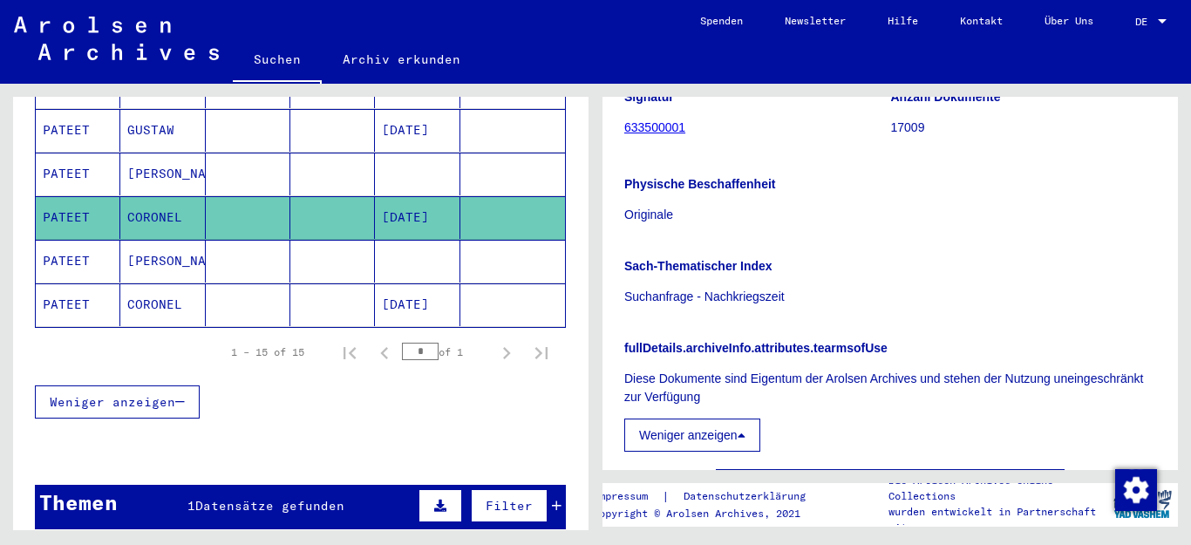
click at [146, 240] on mat-cell "[PERSON_NAME]" at bounding box center [162, 261] width 85 height 43
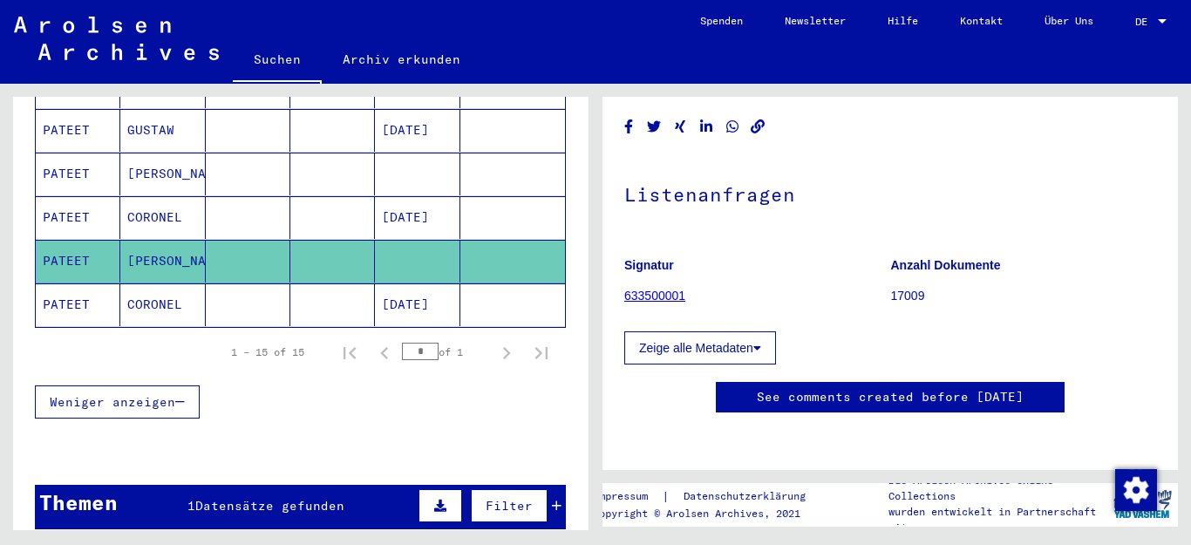
scroll to position [212, 0]
click at [899, 388] on link "See comments created before [DATE]" at bounding box center [890, 397] width 267 height 18
click at [734, 331] on button "Zeige alle Metadaten" at bounding box center [700, 347] width 152 height 33
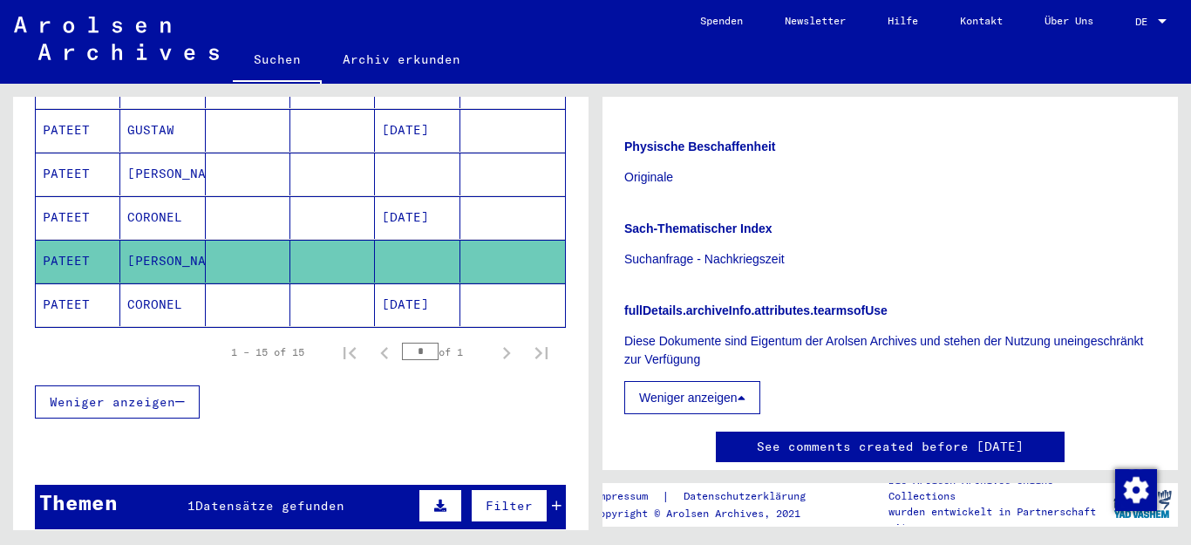
click at [153, 283] on mat-cell "CORONEL" at bounding box center [162, 304] width 85 height 43
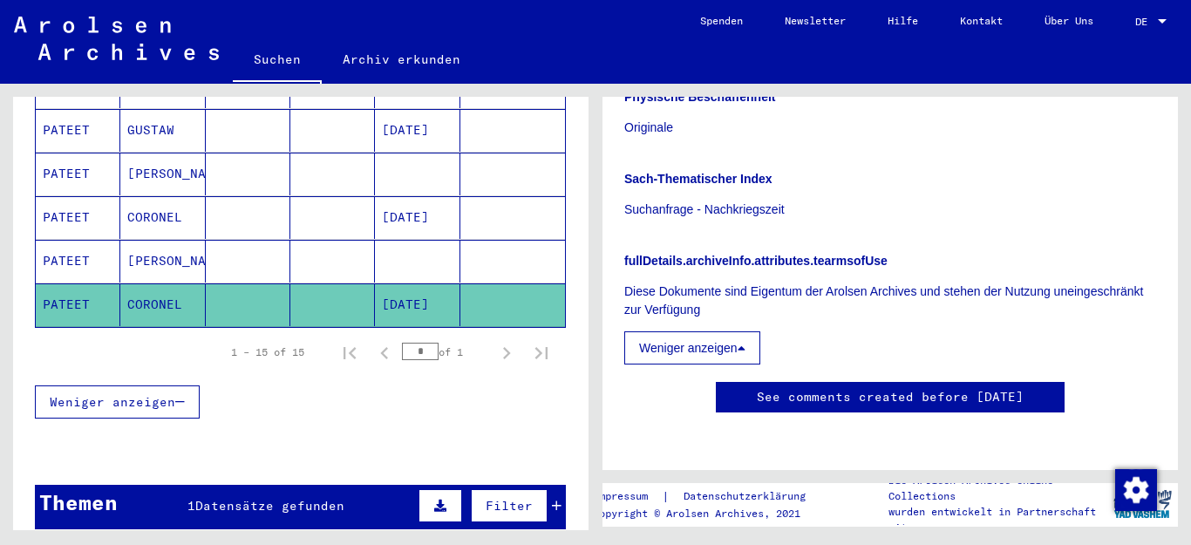
scroll to position [0, 0]
